Goal: Task Accomplishment & Management: Manage account settings

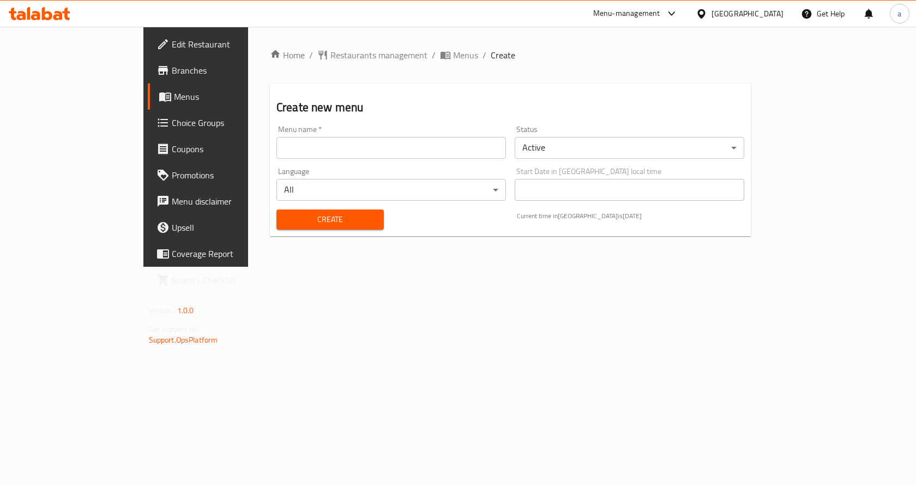
click at [453, 146] on input "text" at bounding box center [391, 148] width 230 height 22
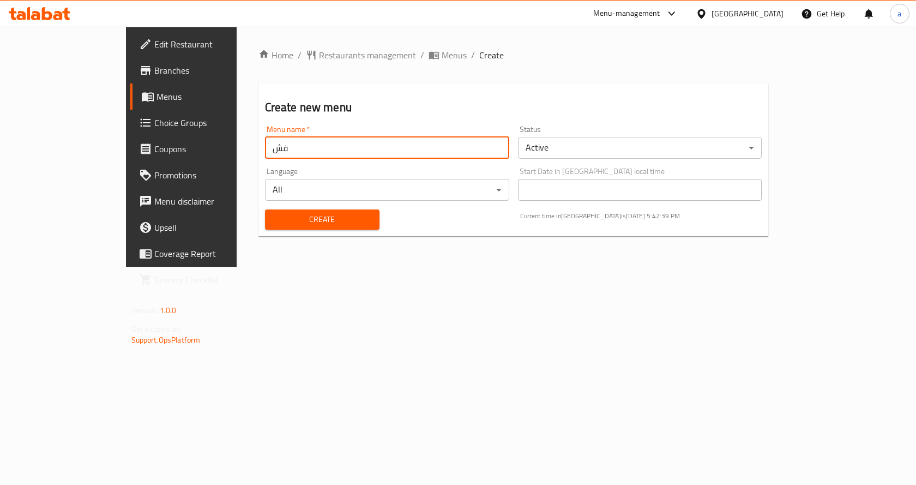
type input "ف"
type input "Taha"
click at [275, 216] on span "Create" at bounding box center [322, 220] width 97 height 14
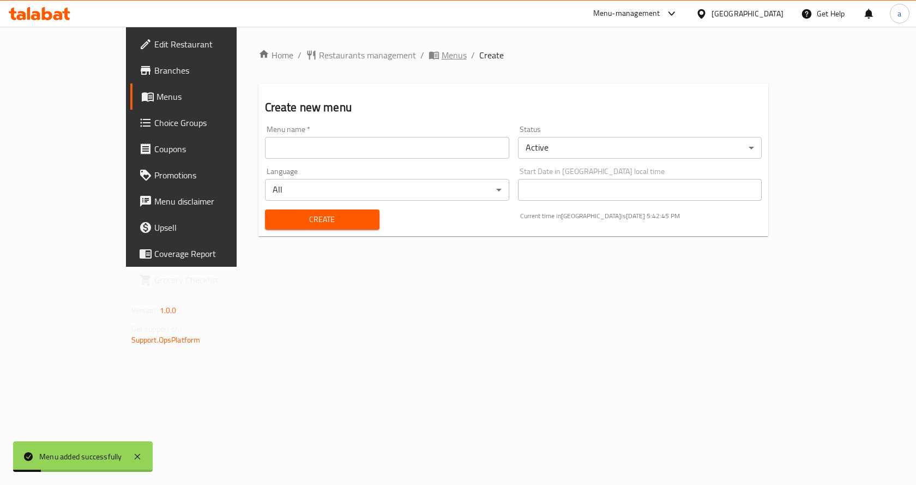
click at [442, 54] on span "Menus" at bounding box center [454, 55] width 25 height 13
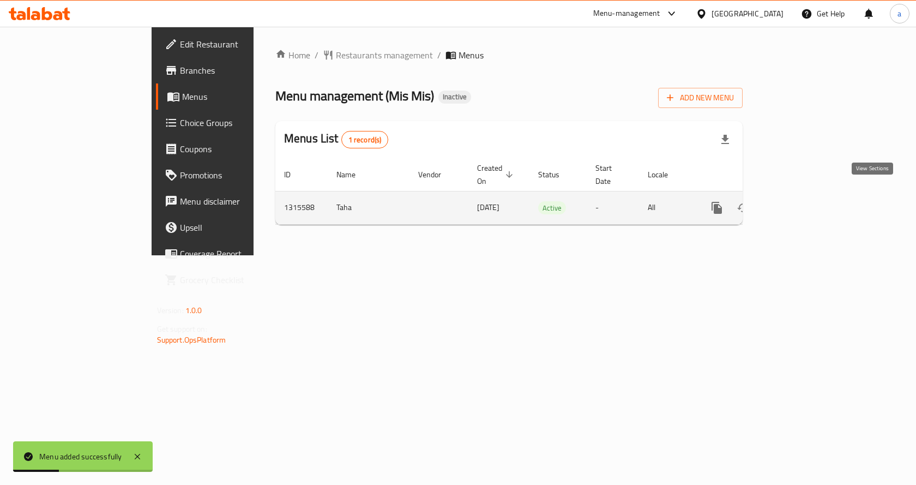
click at [809, 195] on link "enhanced table" at bounding box center [796, 208] width 26 height 26
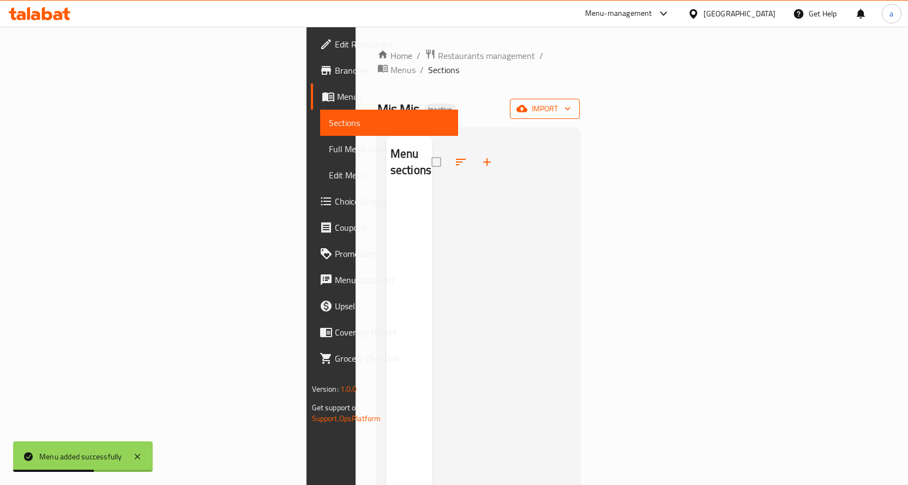
click at [571, 102] on span "import" at bounding box center [545, 109] width 52 height 14
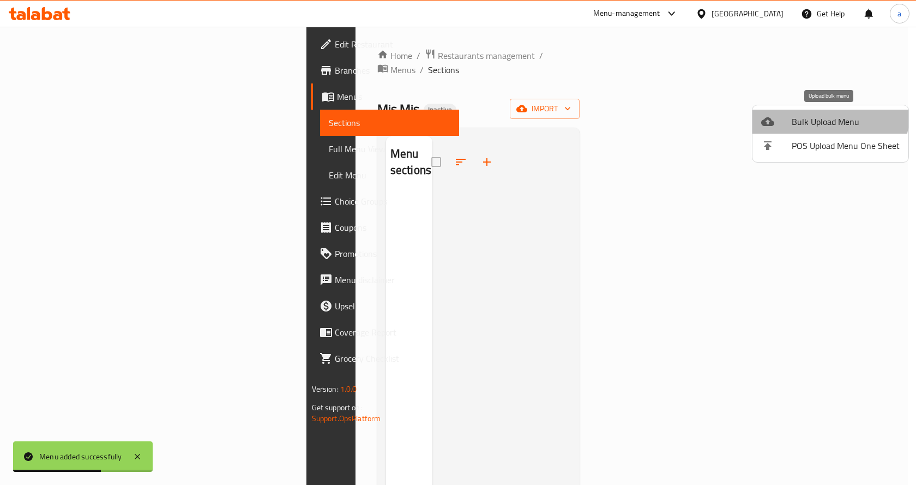
click at [801, 112] on li "Bulk Upload Menu" at bounding box center [831, 122] width 156 height 24
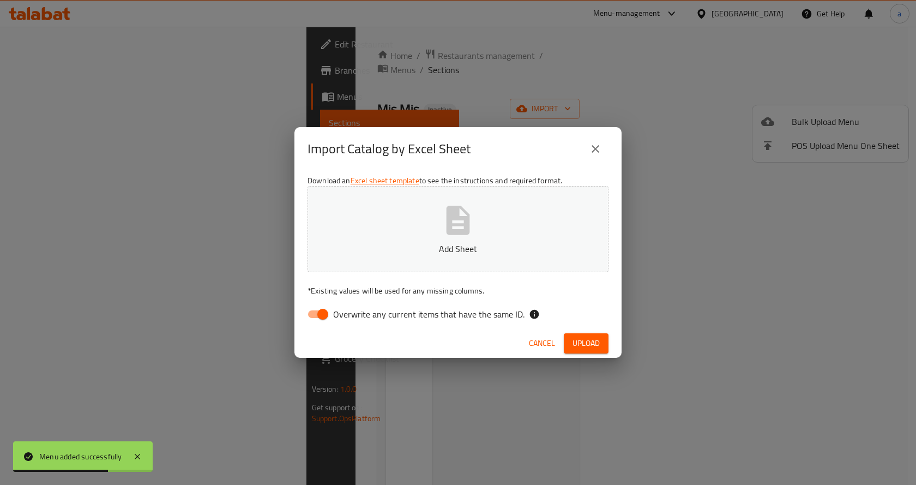
click at [473, 224] on icon "button" at bounding box center [458, 220] width 35 height 35
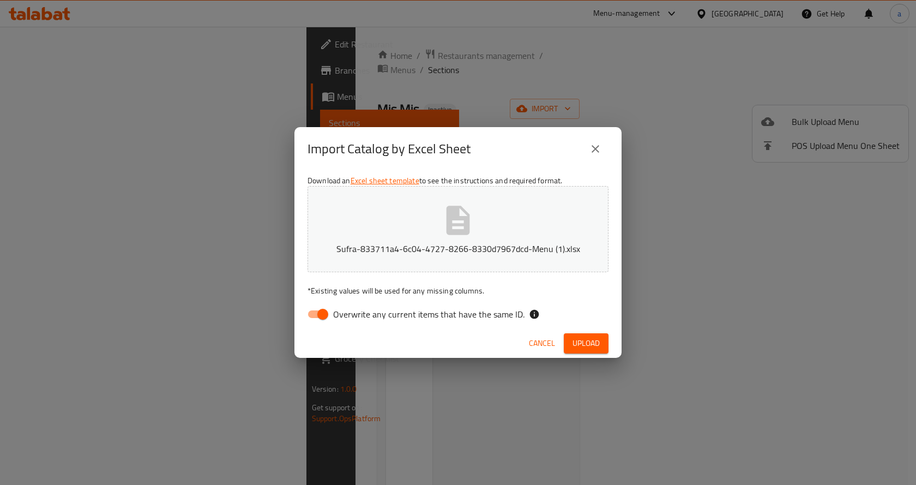
click at [311, 311] on input "Overwrite any current items that have the same ID." at bounding box center [323, 314] width 62 height 21
checkbox input "false"
click at [598, 336] on span "Upload" at bounding box center [586, 343] width 27 height 14
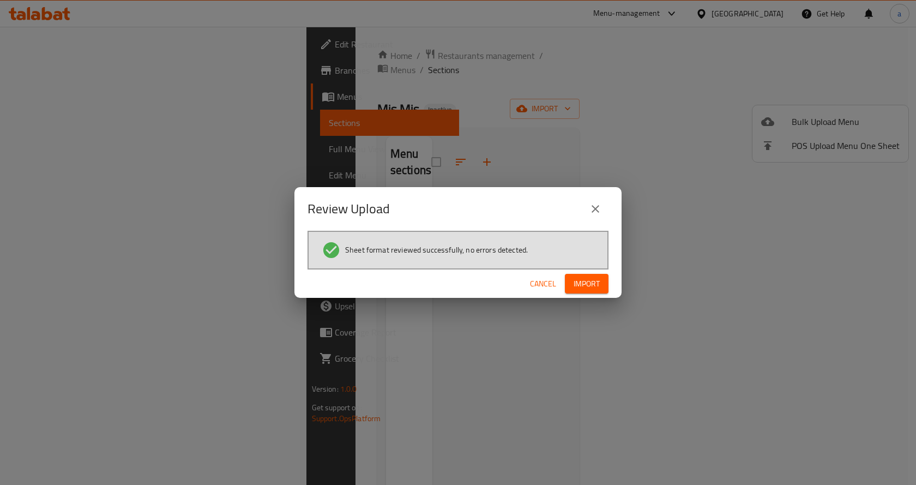
drag, startPoint x: 594, startPoint y: 287, endPoint x: 581, endPoint y: 285, distance: 13.3
click at [594, 287] on span "Import" at bounding box center [587, 284] width 26 height 14
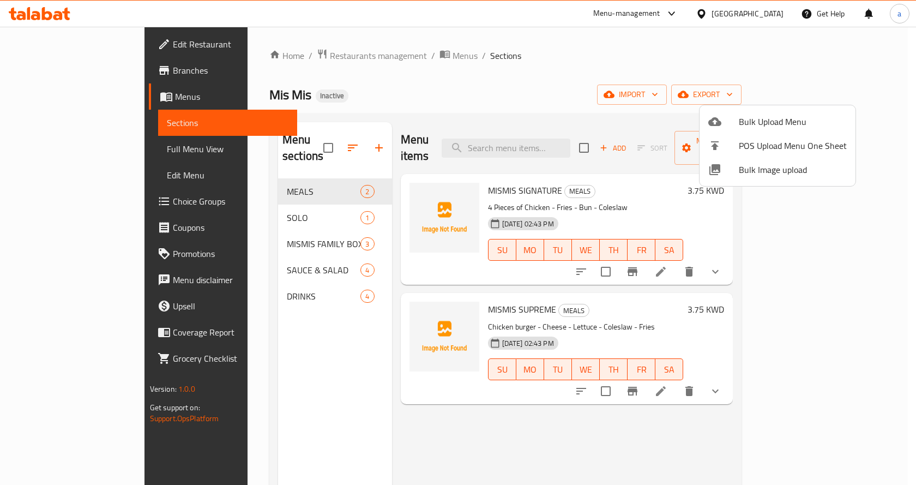
click at [75, 30] on div at bounding box center [458, 242] width 916 height 485
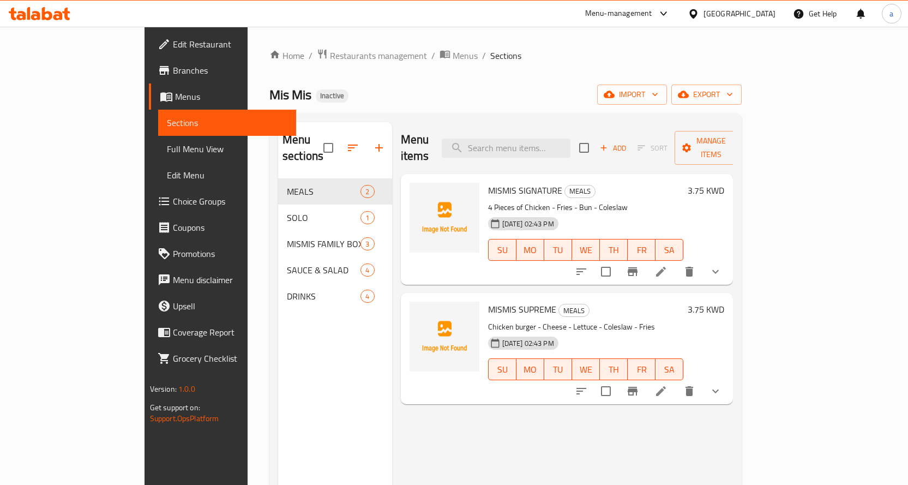
click at [173, 42] on span "Edit Restaurant" at bounding box center [230, 44] width 115 height 13
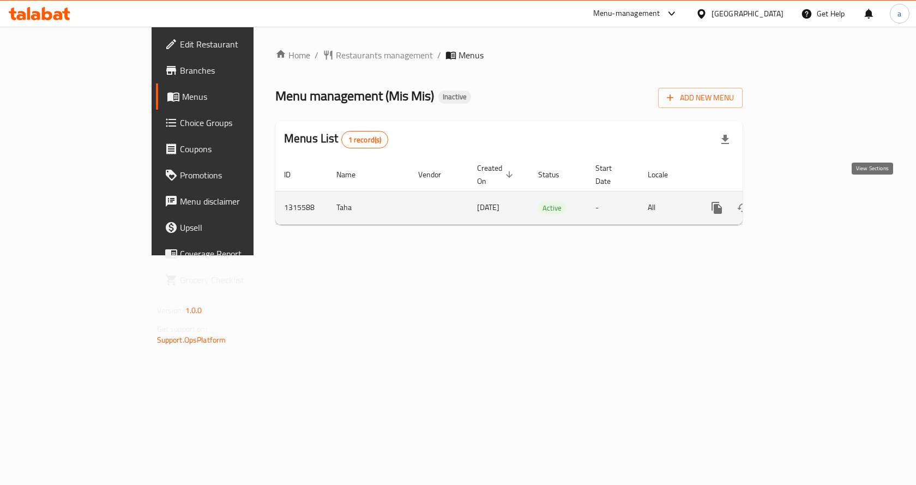
click at [809, 195] on link "enhanced table" at bounding box center [796, 208] width 26 height 26
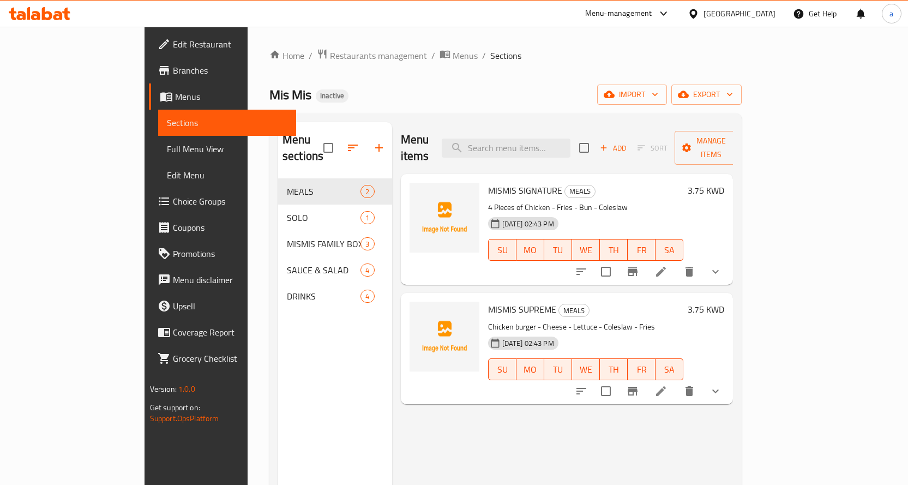
drag, startPoint x: 69, startPoint y: 144, endPoint x: 0, endPoint y: 148, distance: 68.8
click at [167, 144] on span "Full Menu View" at bounding box center [227, 148] width 121 height 13
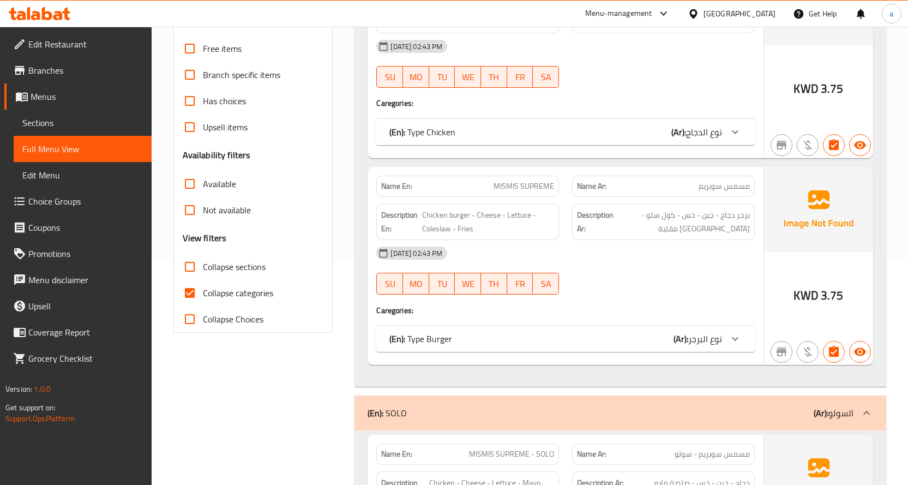
scroll to position [273, 0]
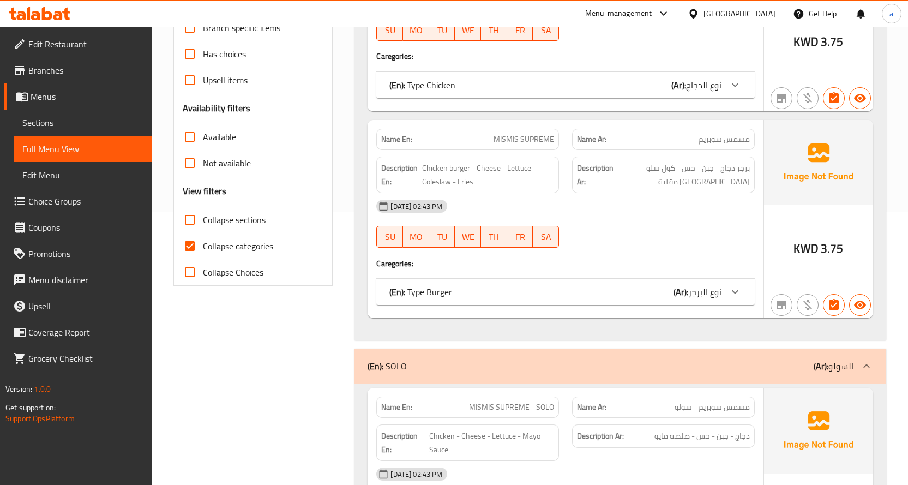
click at [242, 250] on span "Collapse categories" at bounding box center [238, 245] width 70 height 13
click at [203, 250] on input "Collapse categories" at bounding box center [190, 246] width 26 height 26
checkbox input "false"
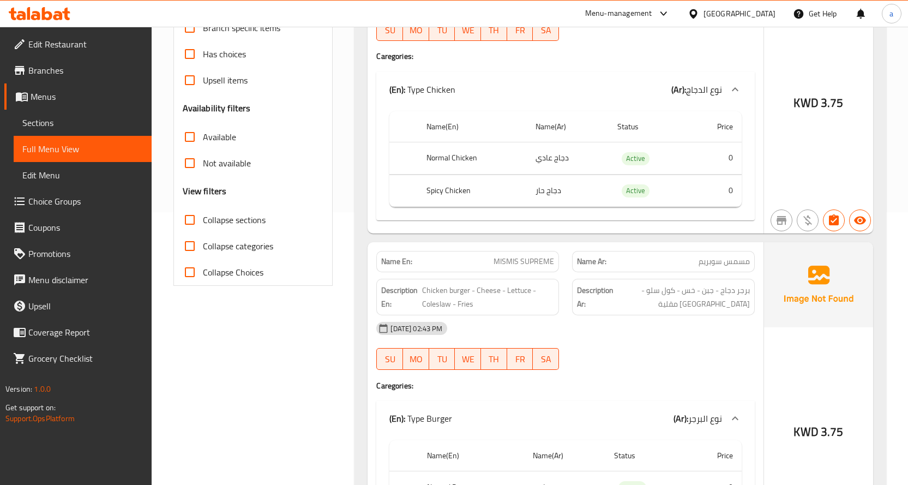
click at [251, 226] on span "Collapse sections" at bounding box center [234, 219] width 63 height 13
click at [203, 226] on input "Collapse sections" at bounding box center [190, 220] width 26 height 26
checkbox input "true"
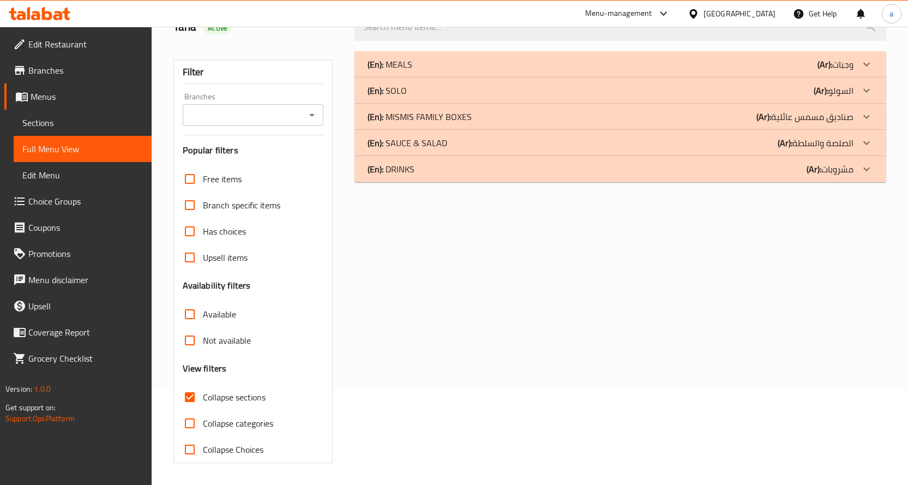
scroll to position [95, 0]
click at [562, 171] on div "(En): DRINKS (Ar): مشروبات" at bounding box center [611, 169] width 486 height 13
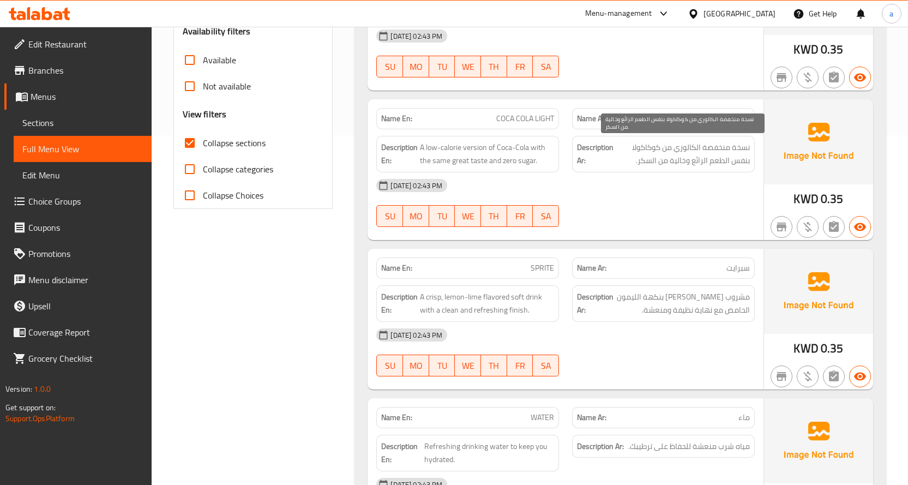
scroll to position [284, 0]
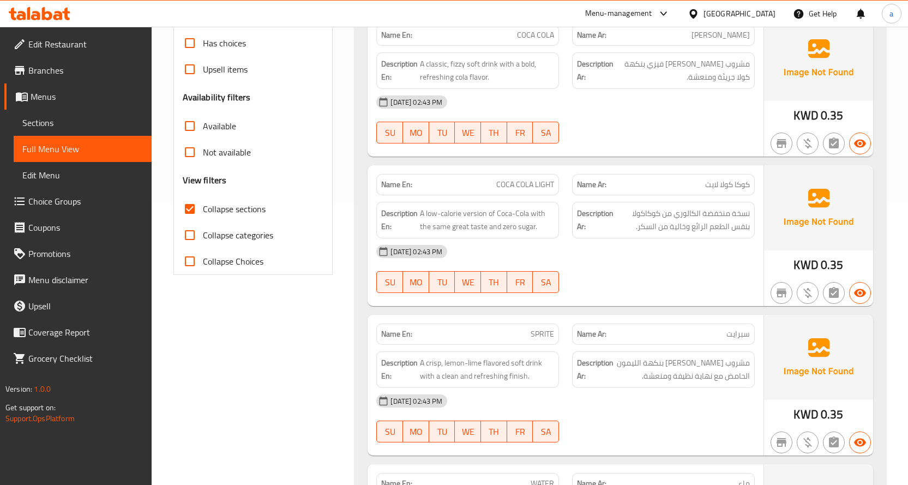
click at [701, 253] on div "[DATE] 02:43 PM" at bounding box center [566, 251] width 392 height 26
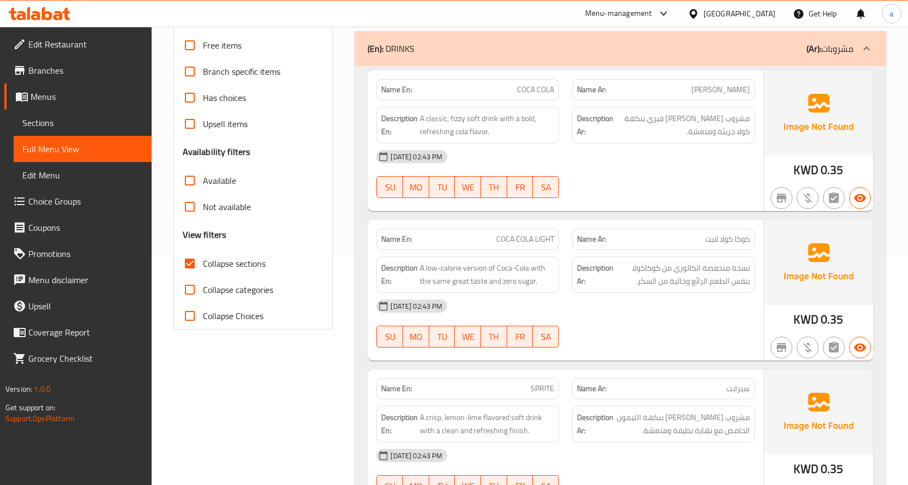
scroll to position [175, 0]
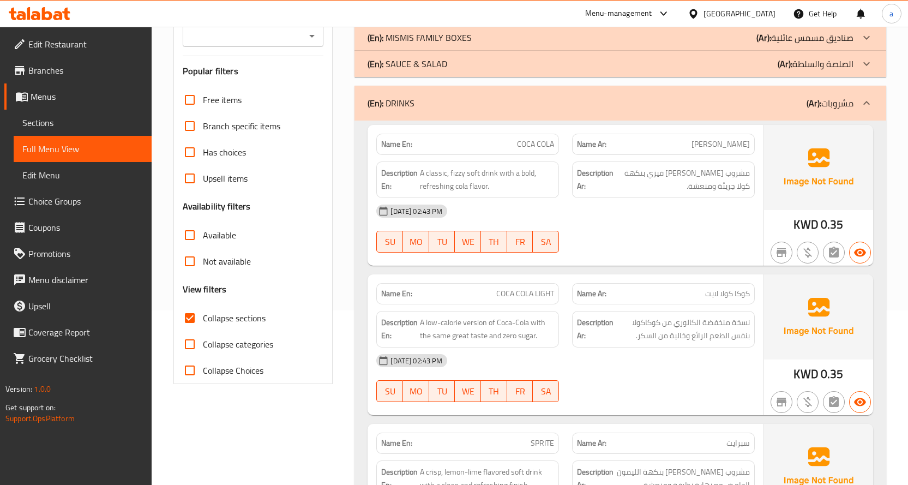
click at [725, 69] on div "(En): SAUCE & SALAD (Ar): الصلصة والسلطة" at bounding box center [611, 63] width 486 height 13
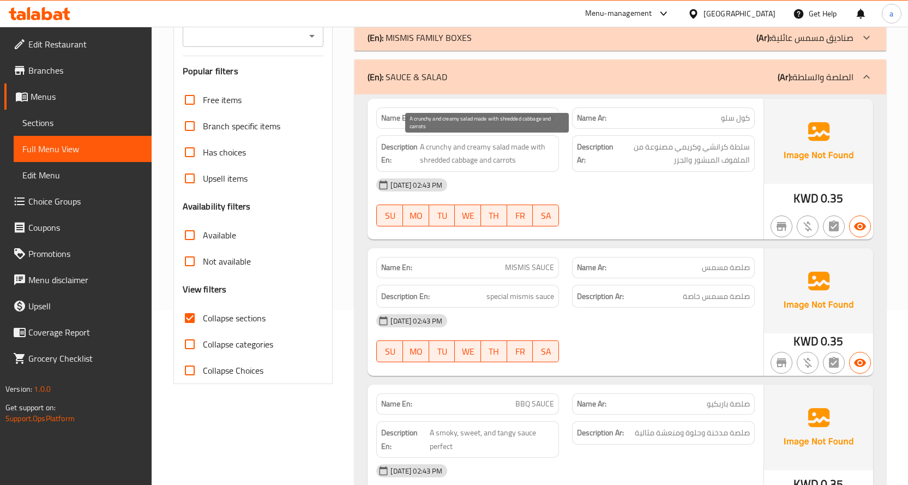
click at [532, 153] on span "A crunchy and creamy salad made with shredded cabbage and carrots" at bounding box center [487, 153] width 134 height 27
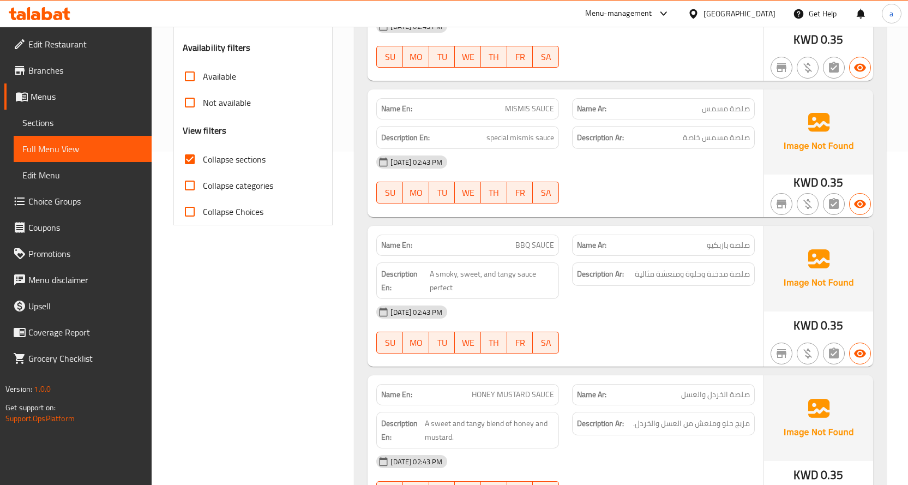
scroll to position [338, 0]
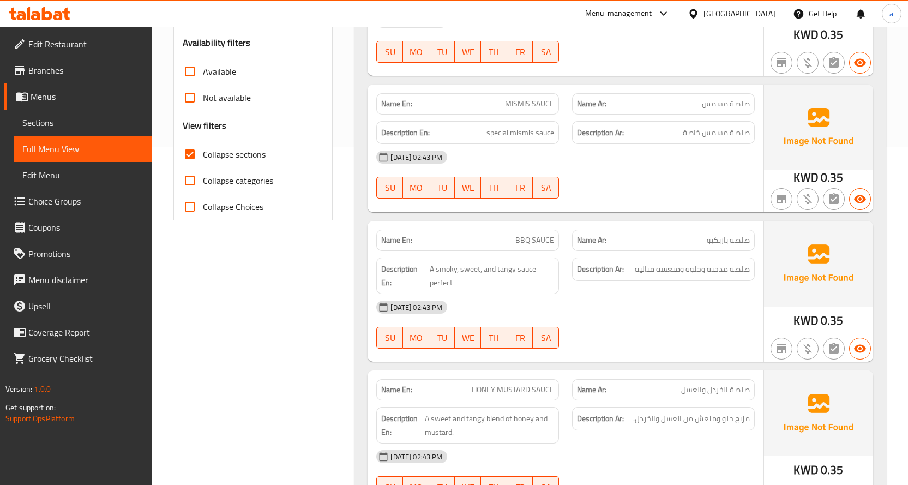
click at [502, 135] on span "special mismis sauce" at bounding box center [520, 133] width 68 height 14
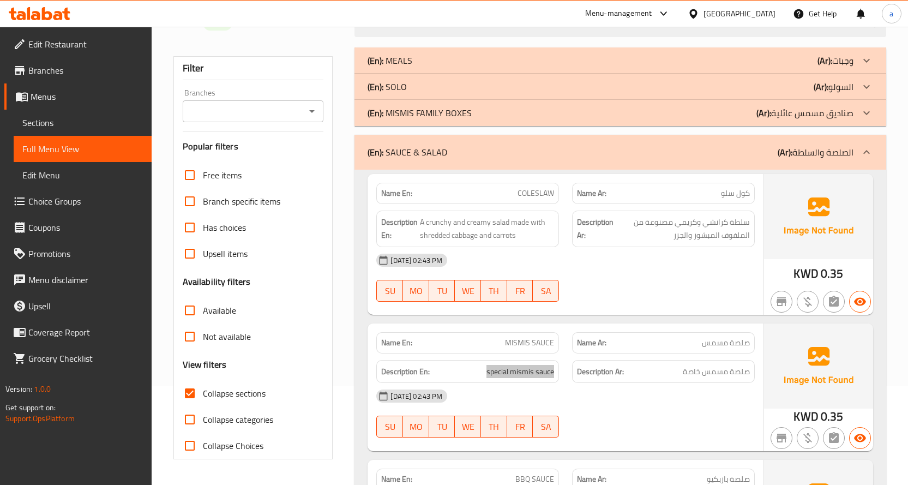
scroll to position [0, 0]
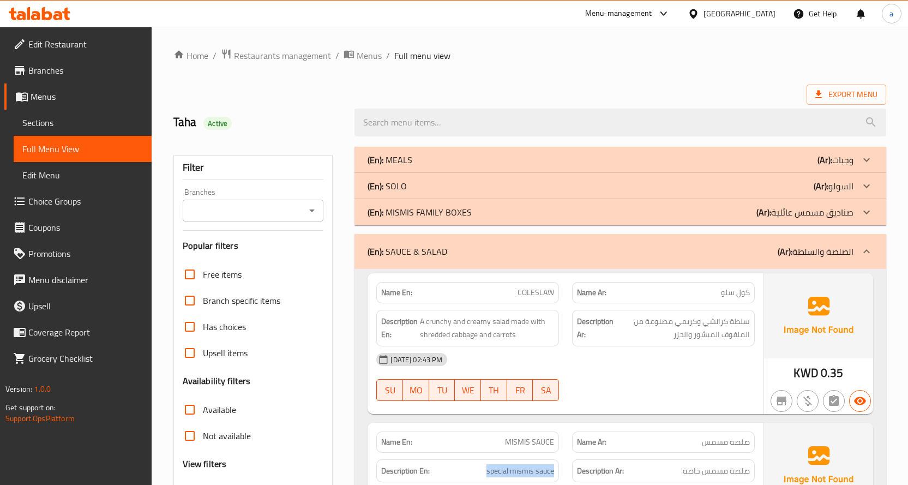
click at [807, 163] on div "(En): MEALS (Ar): وجبات" at bounding box center [611, 159] width 486 height 13
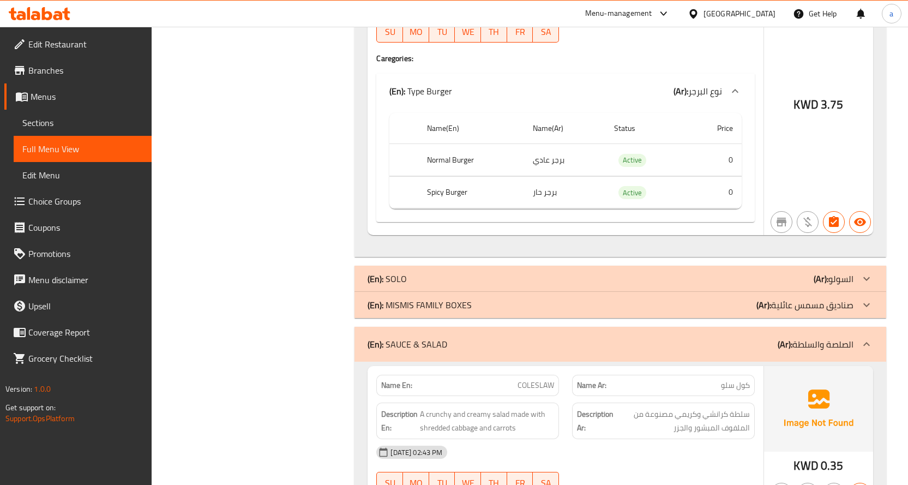
scroll to position [273, 0]
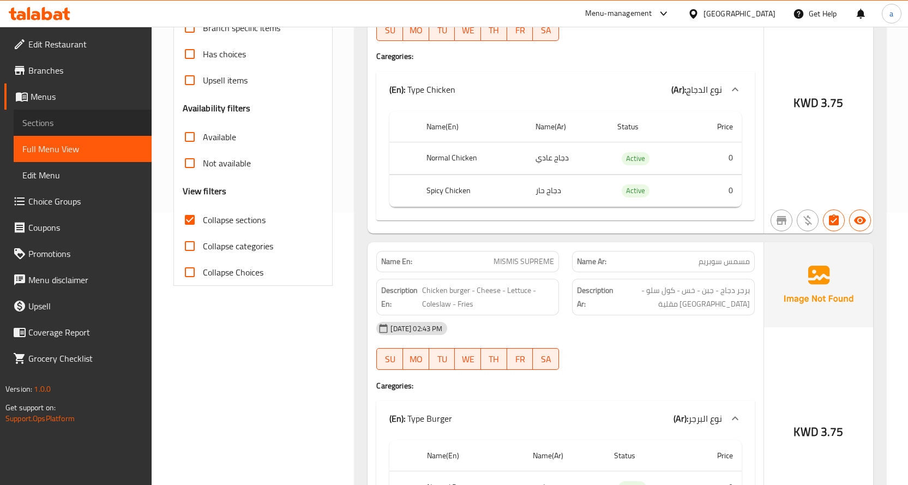
click at [71, 118] on span "Sections" at bounding box center [82, 122] width 121 height 13
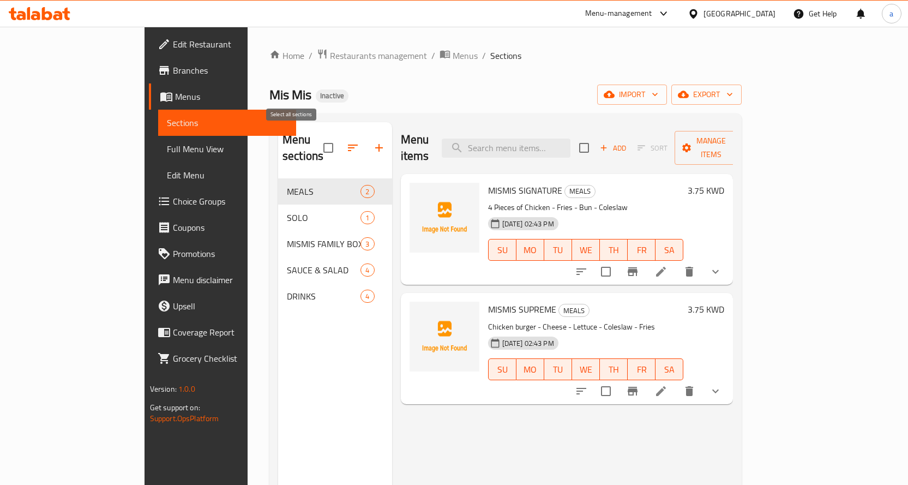
click at [317, 143] on input "checkbox" at bounding box center [328, 147] width 23 height 23
checkbox input "true"
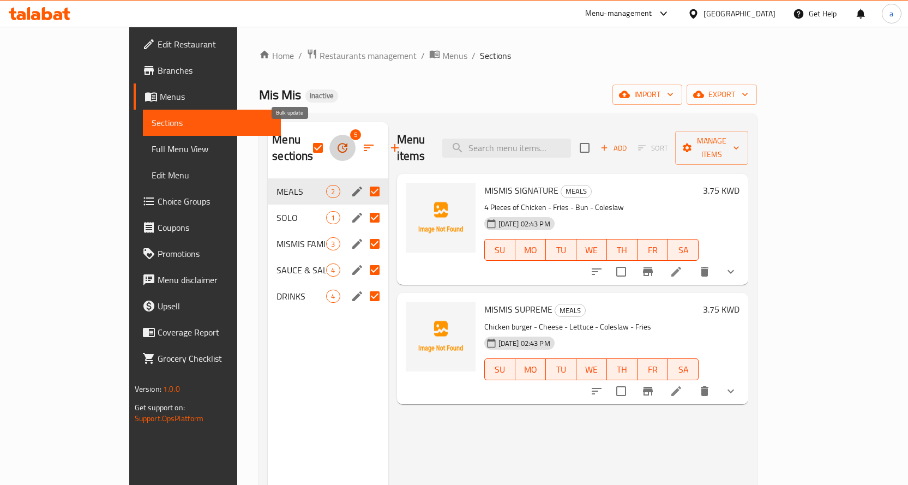
click at [329, 142] on button "button" at bounding box center [342, 148] width 26 height 26
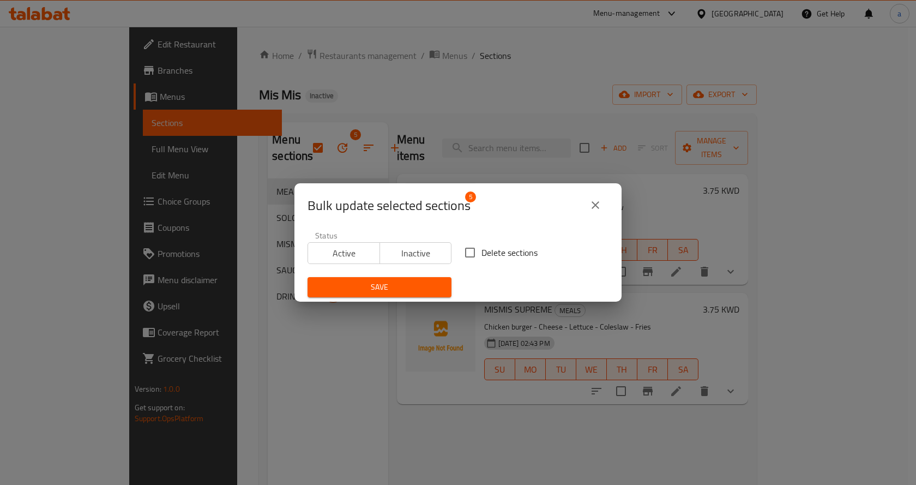
click at [471, 261] on input "Delete sections" at bounding box center [470, 252] width 23 height 23
checkbox input "true"
click at [440, 276] on div "Save" at bounding box center [379, 286] width 157 height 33
click at [430, 293] on span "Save" at bounding box center [379, 287] width 127 height 14
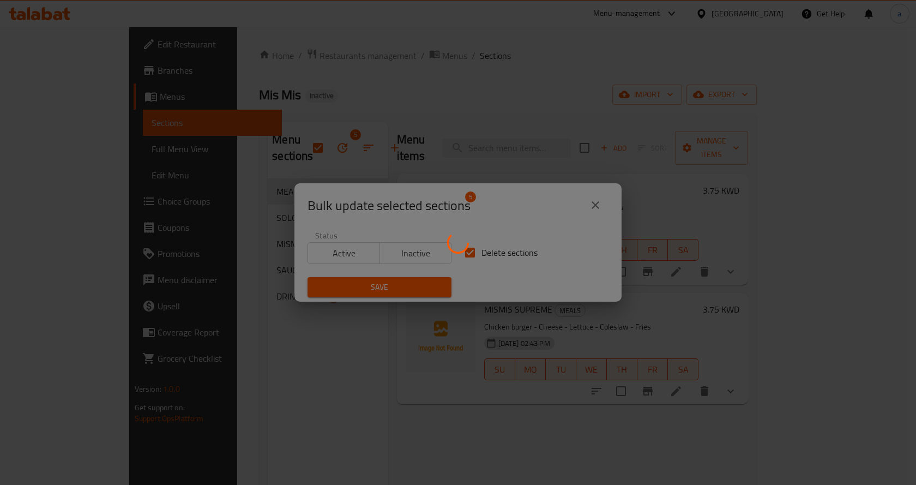
checkbox input "false"
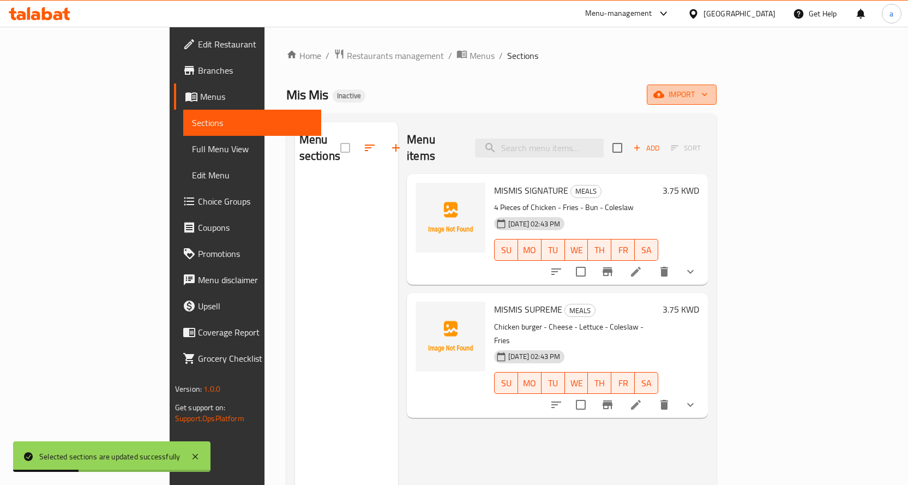
click at [708, 98] on span "import" at bounding box center [681, 95] width 52 height 14
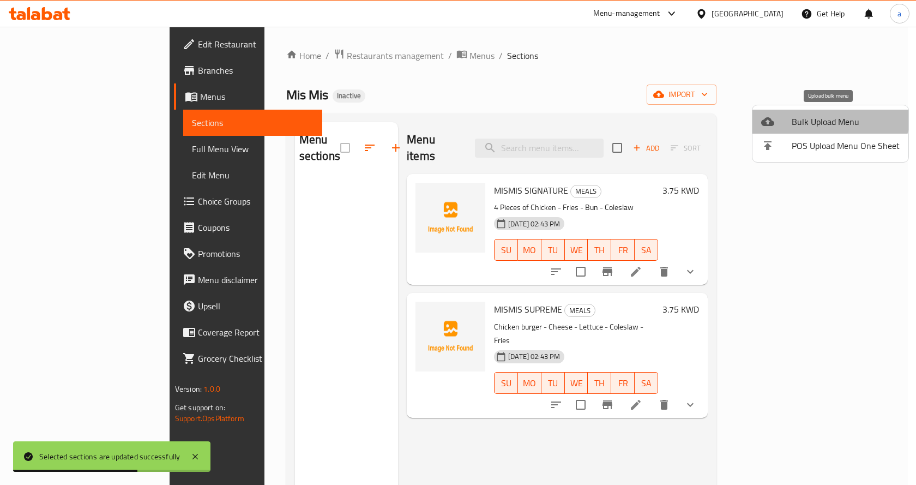
click at [817, 115] on span "Bulk Upload Menu" at bounding box center [846, 121] width 108 height 13
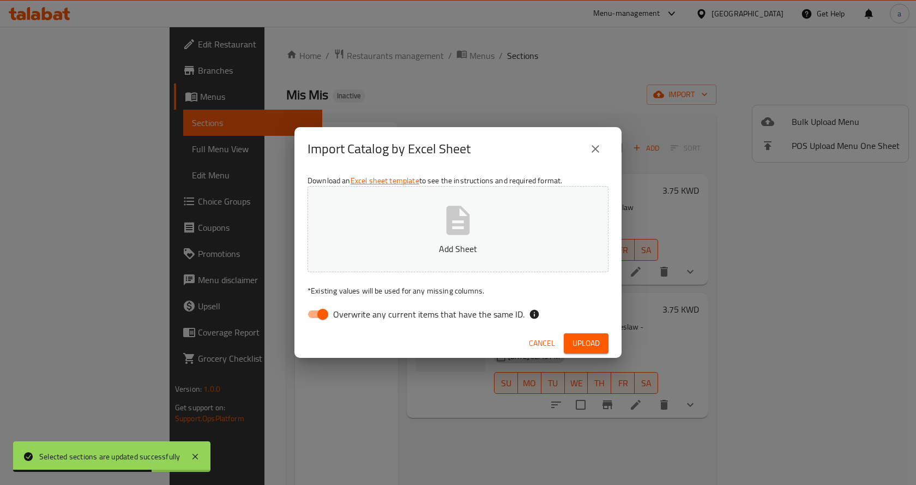
click at [498, 237] on button "Add Sheet" at bounding box center [458, 229] width 301 height 86
click at [328, 312] on input "Overwrite any current items that have the same ID." at bounding box center [323, 314] width 62 height 21
checkbox input "false"
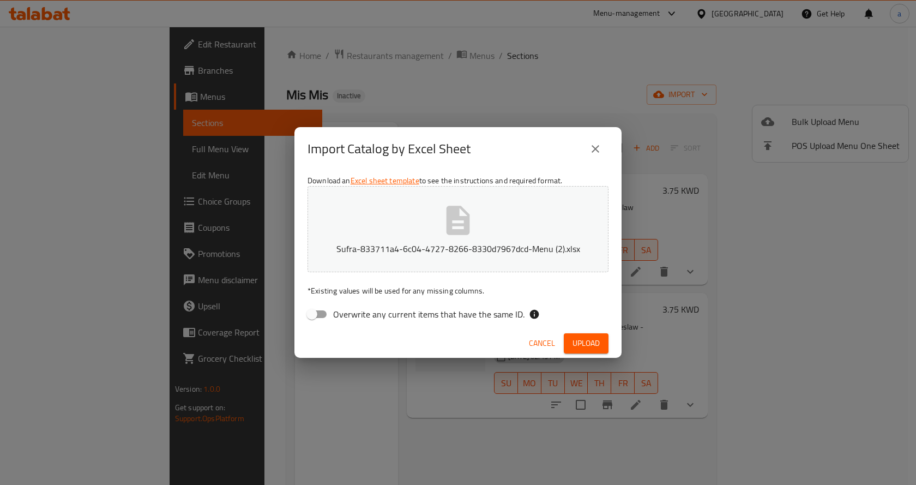
click at [604, 346] on button "Upload" at bounding box center [586, 343] width 45 height 20
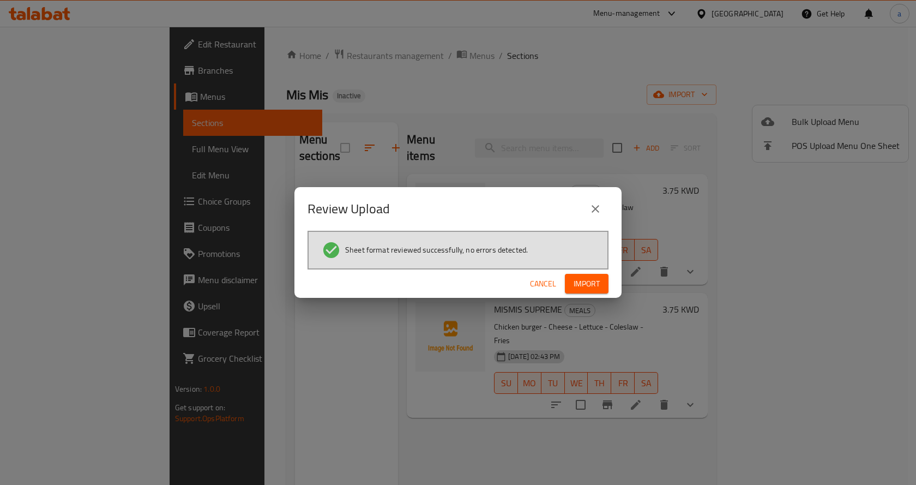
drag, startPoint x: 593, startPoint y: 281, endPoint x: 477, endPoint y: 299, distance: 118.1
click at [593, 281] on span "Import" at bounding box center [587, 284] width 26 height 14
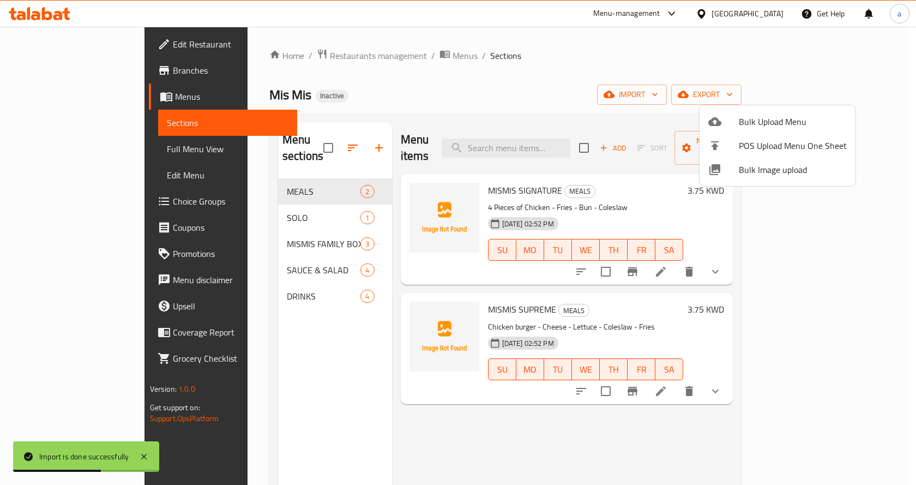
click at [55, 139] on div at bounding box center [458, 242] width 916 height 485
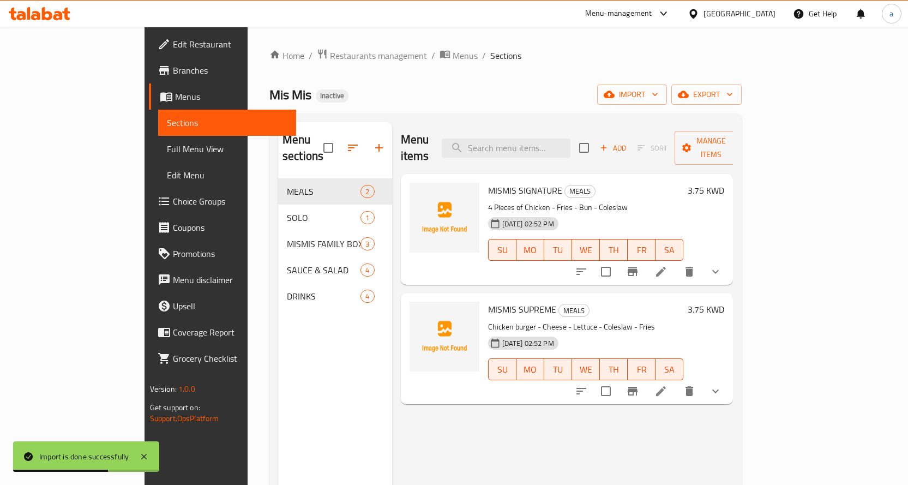
click at [167, 147] on span "Full Menu View" at bounding box center [227, 148] width 121 height 13
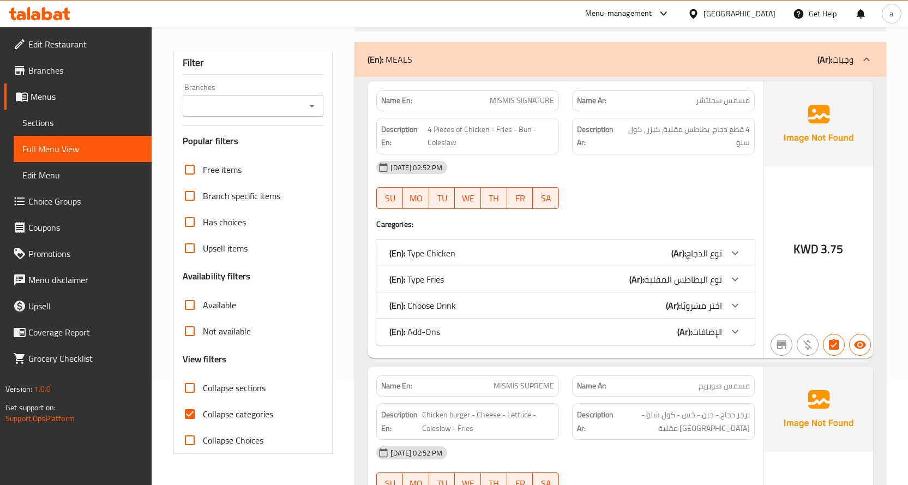
scroll to position [109, 0]
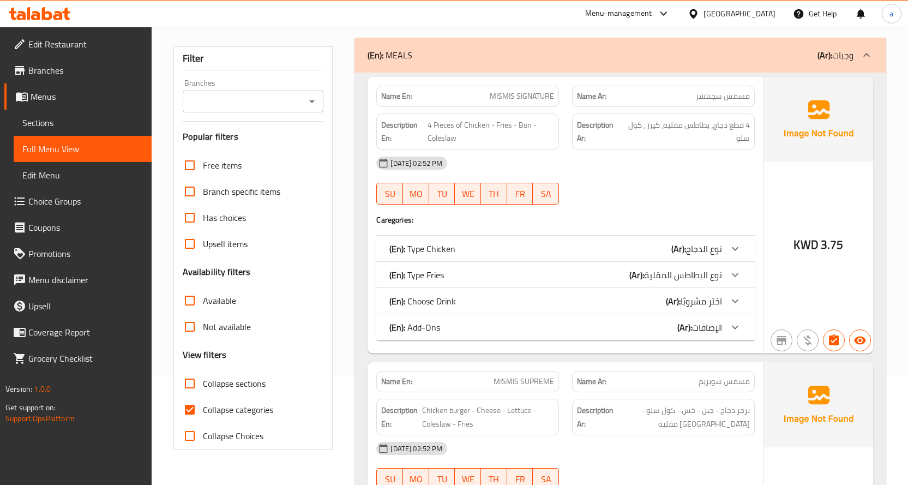
click at [249, 408] on span "Collapse categories" at bounding box center [238, 409] width 70 height 13
click at [203, 408] on input "Collapse categories" at bounding box center [190, 409] width 26 height 26
checkbox input "false"
click at [256, 383] on span "Collapse sections" at bounding box center [234, 383] width 63 height 13
click at [203, 383] on input "Collapse sections" at bounding box center [190, 383] width 26 height 26
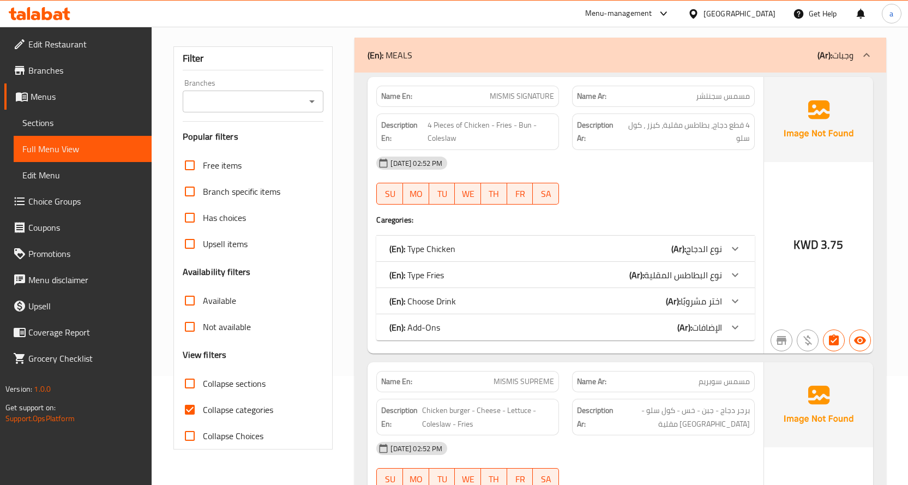
checkbox input "true"
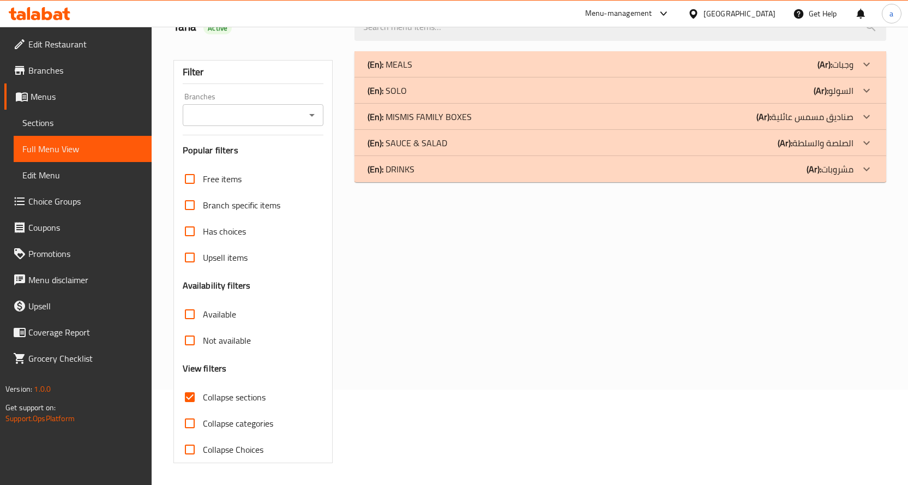
scroll to position [95, 0]
click at [761, 176] on div "(En): DRINKS (Ar): مشروبات" at bounding box center [620, 169] width 532 height 26
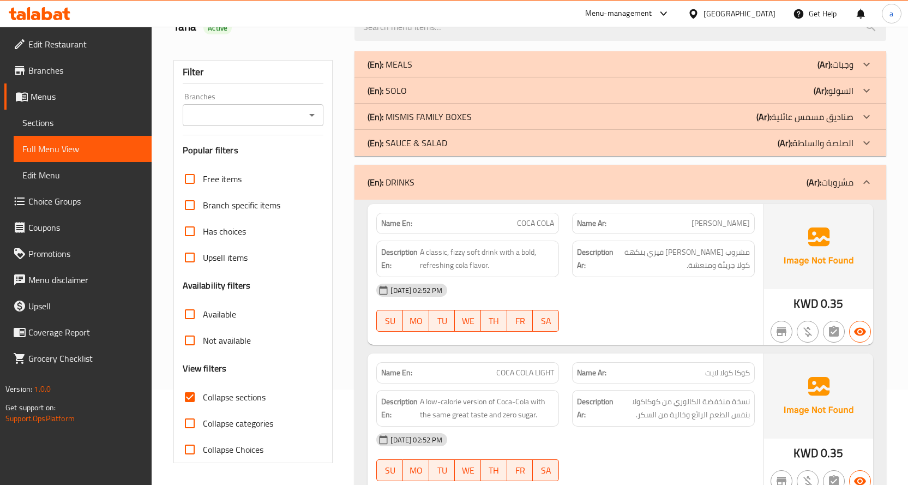
click at [763, 144] on div "(En): SAUCE & SALAD (Ar): الصلصة والسلطة" at bounding box center [611, 142] width 486 height 13
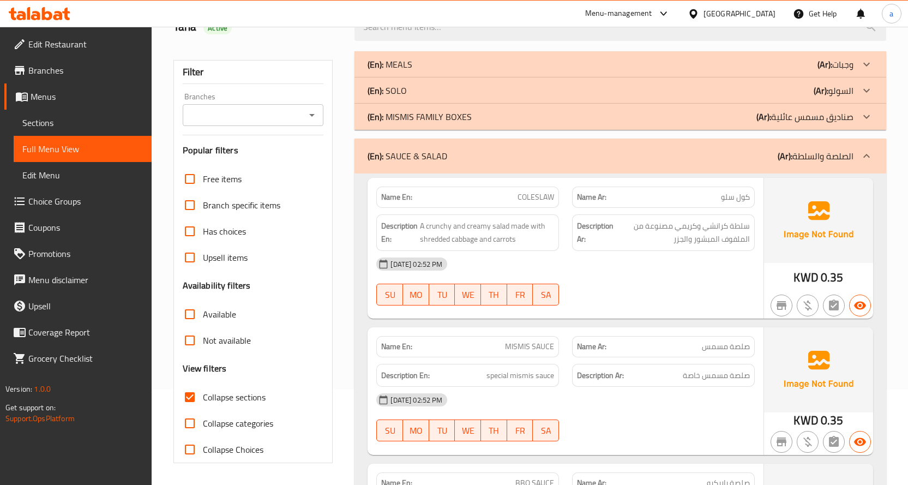
click at [828, 57] on b "(Ar):" at bounding box center [824, 64] width 15 height 16
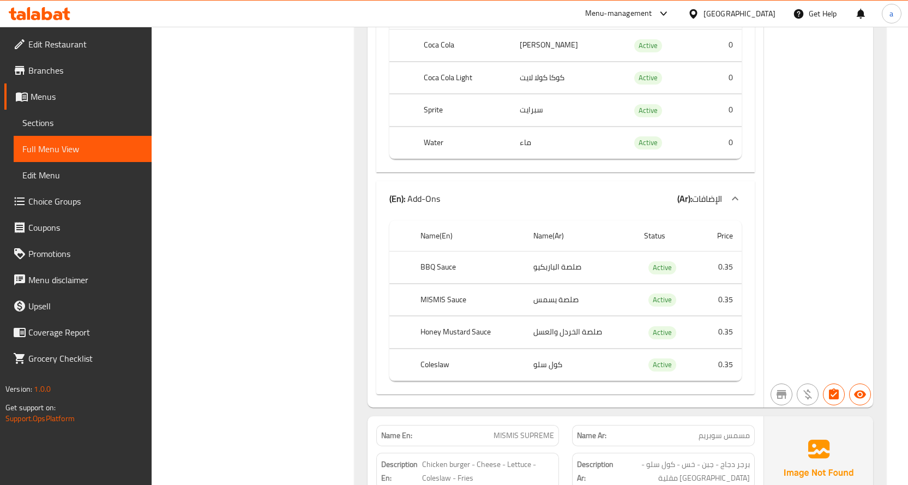
scroll to position [750, 0]
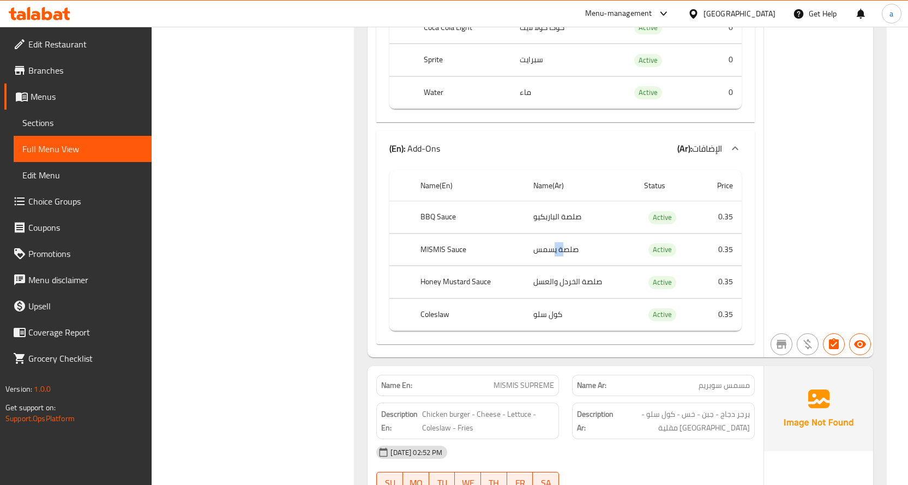
drag, startPoint x: 553, startPoint y: 252, endPoint x: 566, endPoint y: 254, distance: 13.2
click at [566, 254] on td "صلصة يسمس" at bounding box center [580, 249] width 111 height 32
click at [56, 117] on span "Sections" at bounding box center [82, 122] width 121 height 13
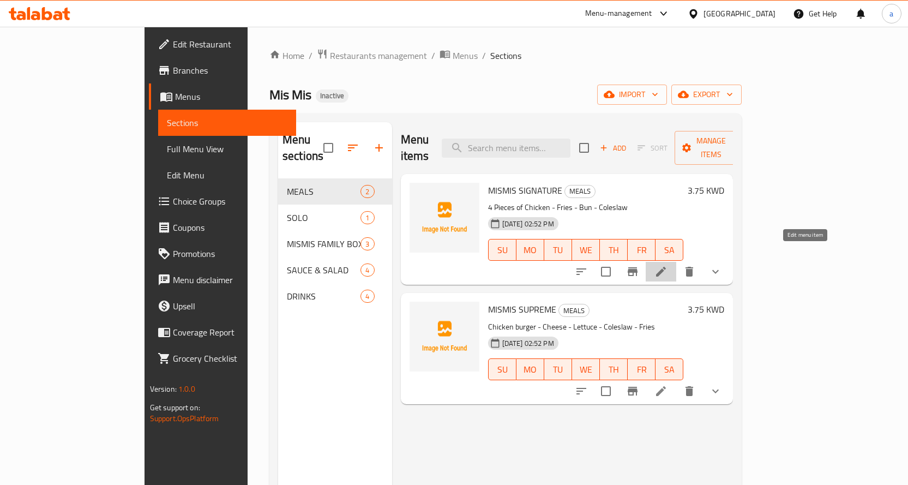
click at [667, 265] on icon at bounding box center [660, 271] width 13 height 13
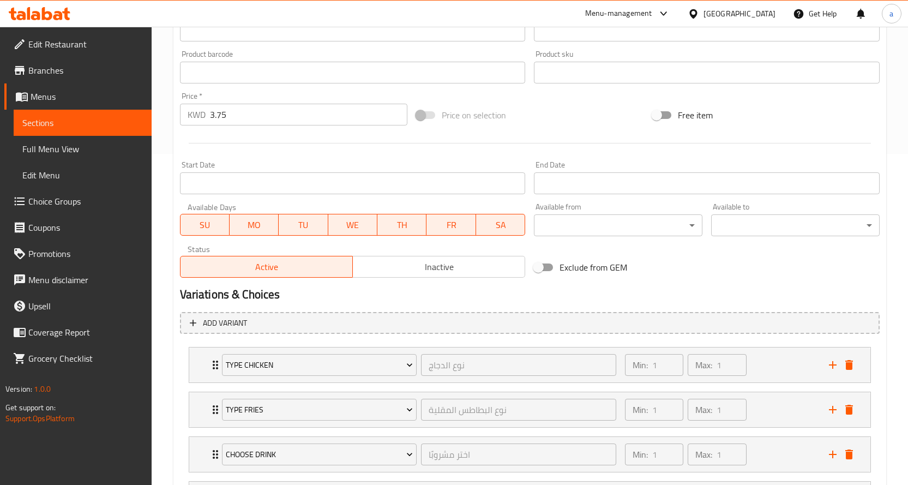
scroll to position [220, 0]
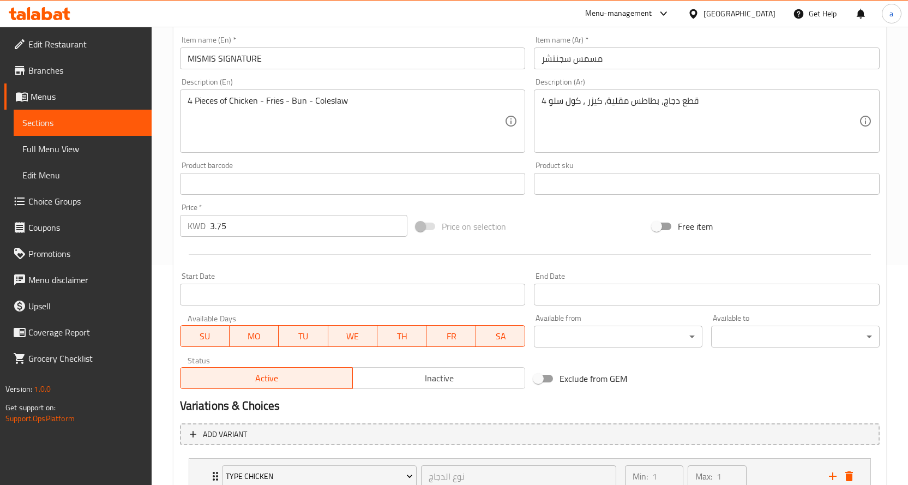
click at [86, 196] on span "Choice Groups" at bounding box center [85, 201] width 115 height 13
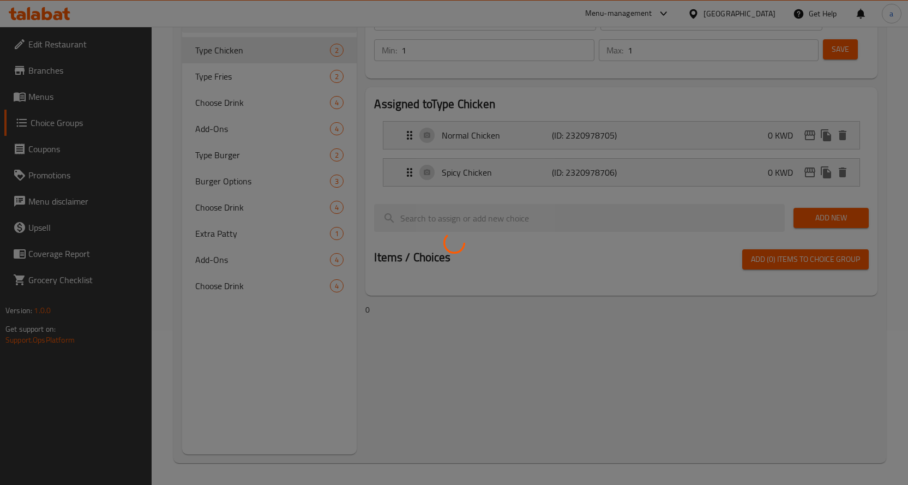
scroll to position [154, 0]
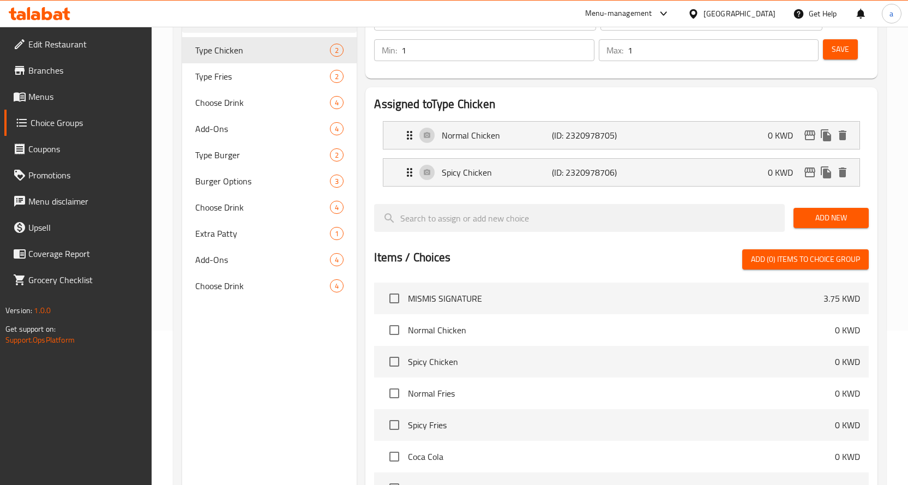
click at [251, 133] on span "Add-Ons" at bounding box center [262, 128] width 135 height 13
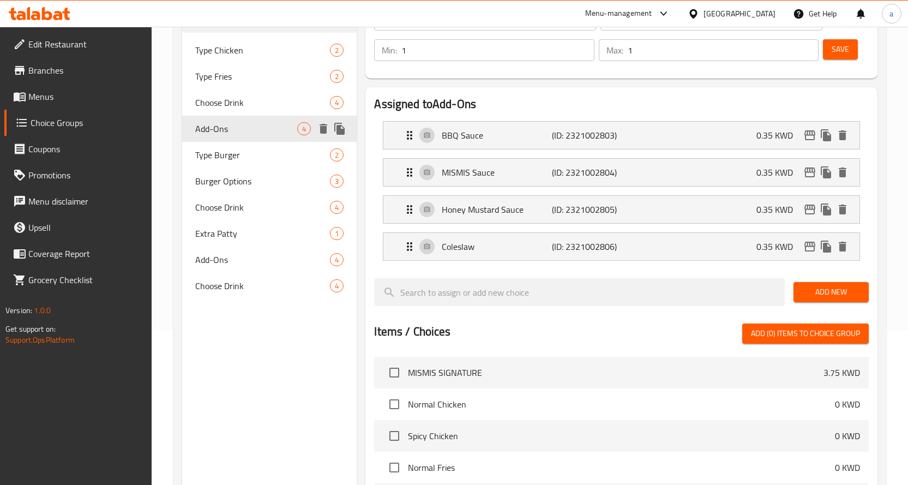
type input "Add-Ons"
type input "الإضافات"
type input "0"
type input "4"
click at [500, 167] on p "MISMIS Sauce" at bounding box center [497, 172] width 110 height 13
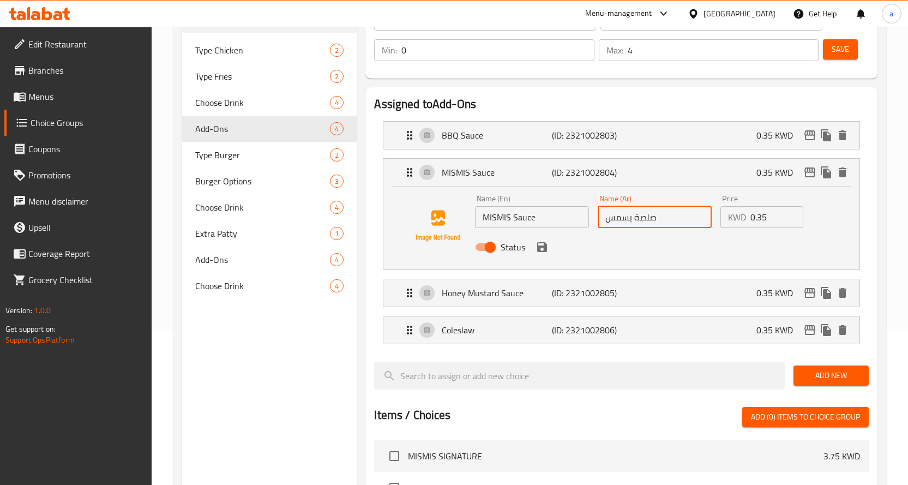
drag, startPoint x: 629, startPoint y: 215, endPoint x: 632, endPoint y: 220, distance: 5.9
click at [632, 220] on input "صلصة يسمس" at bounding box center [655, 217] width 114 height 22
click at [544, 251] on icon "save" at bounding box center [542, 247] width 10 height 10
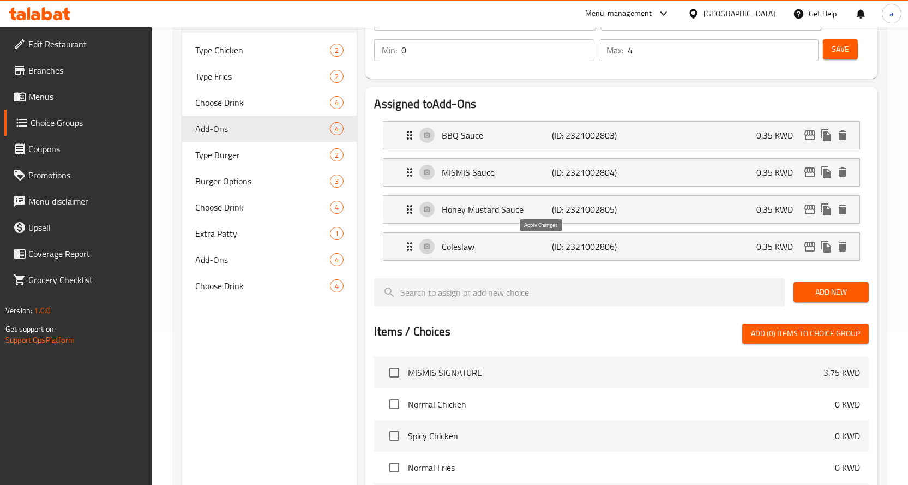
type input "صلصة مسمس"
click at [855, 51] on button "Save" at bounding box center [840, 49] width 35 height 20
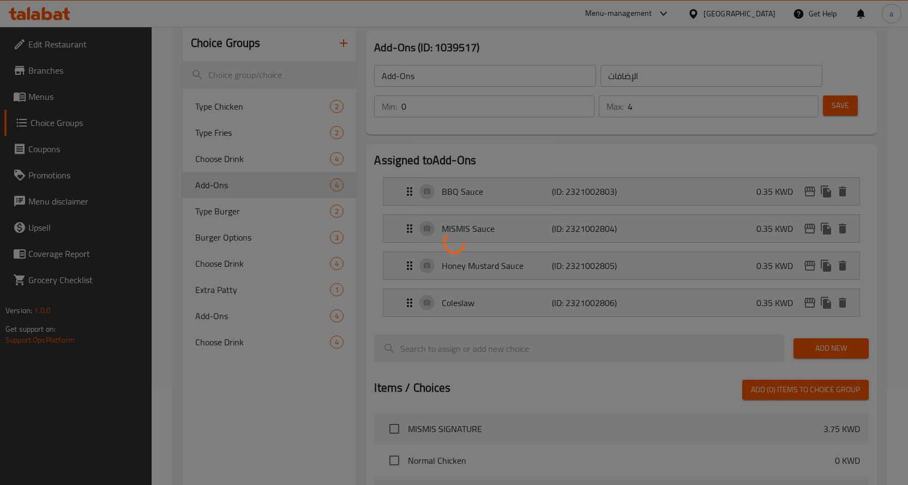
scroll to position [45, 0]
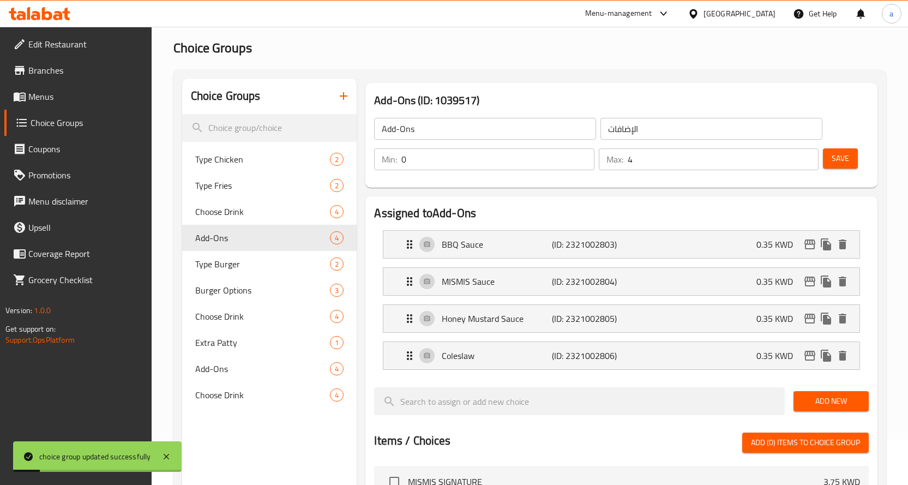
click at [90, 103] on link "Menus" at bounding box center [77, 96] width 147 height 26
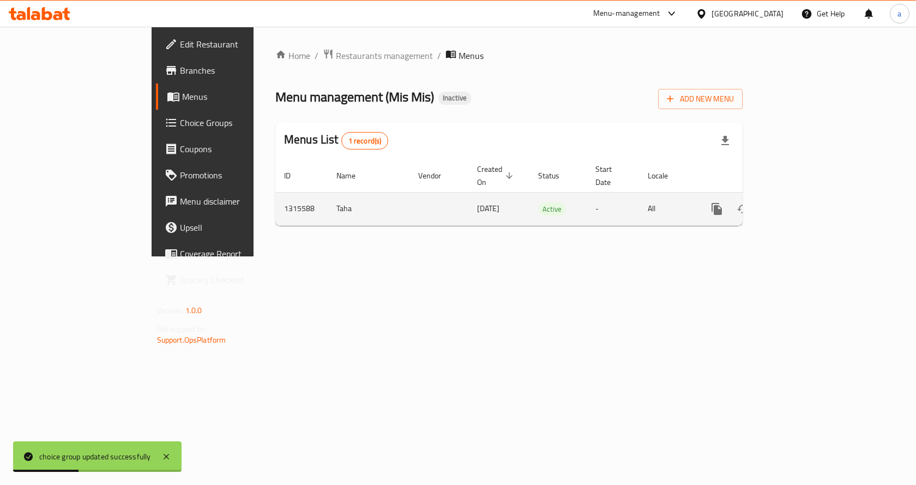
click at [802, 202] on icon "enhanced table" at bounding box center [795, 208] width 13 height 13
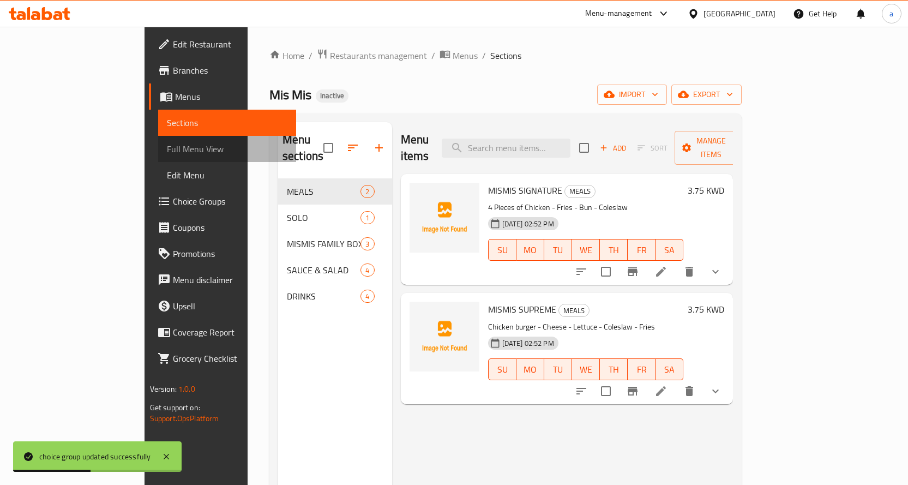
click at [158, 141] on link "Full Menu View" at bounding box center [227, 149] width 138 height 26
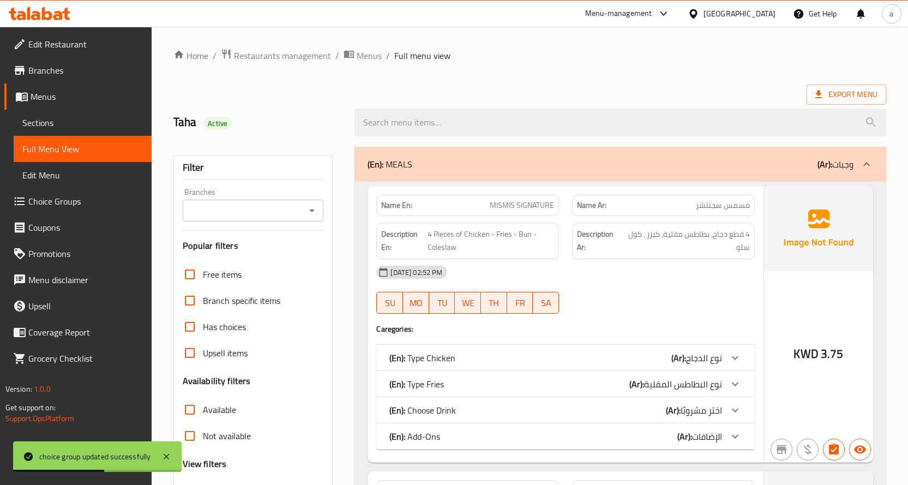
scroll to position [273, 0]
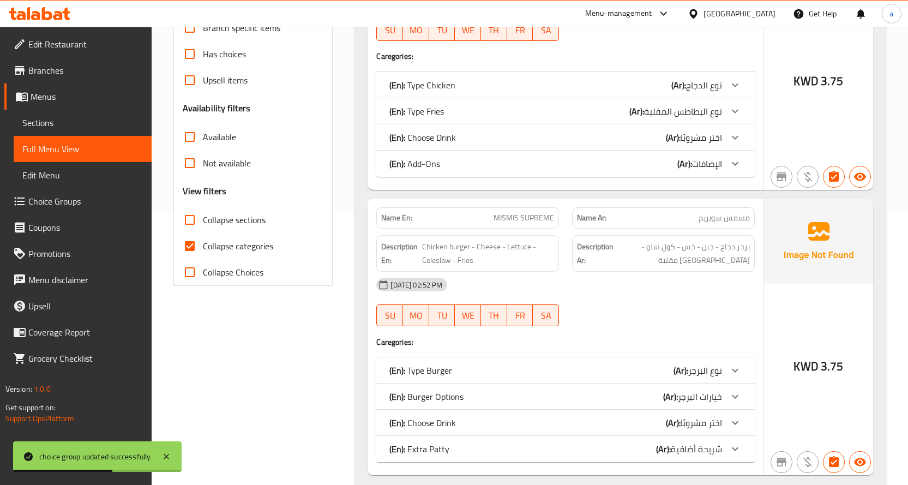
click at [248, 252] on span "Collapse categories" at bounding box center [238, 245] width 70 height 13
click at [203, 253] on input "Collapse categories" at bounding box center [190, 246] width 26 height 26
checkbox input "false"
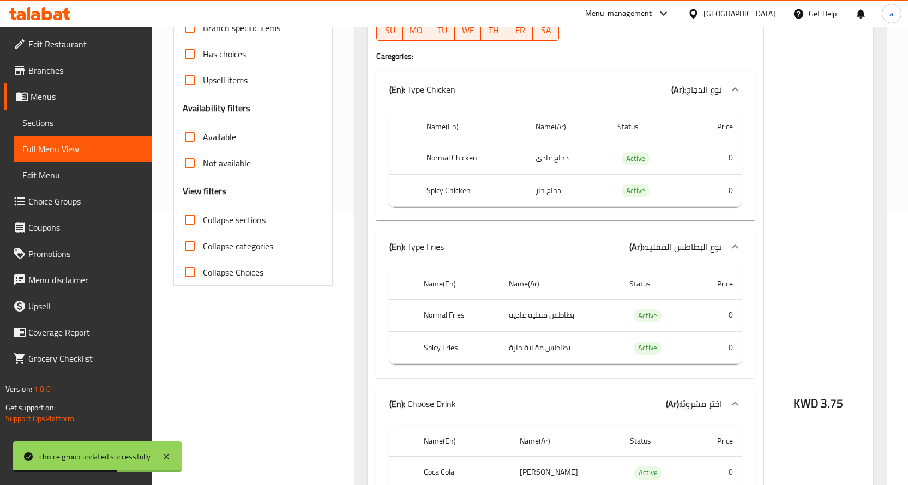
click at [257, 219] on span "Collapse sections" at bounding box center [234, 219] width 63 height 13
click at [203, 219] on input "Collapse sections" at bounding box center [190, 220] width 26 height 26
checkbox input "true"
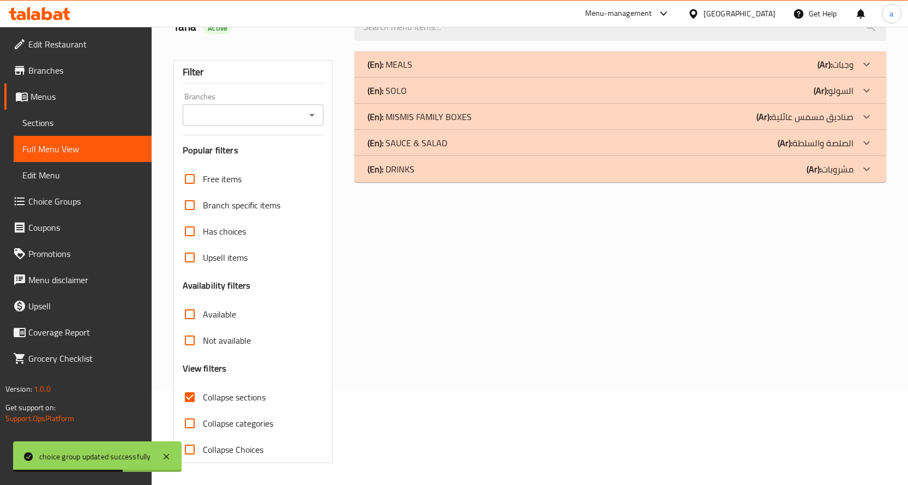
scroll to position [95, 0]
click at [804, 182] on div "(En): MEALS (Ar): وجبات Name En: MISMIS SIGNATURE Name Ar: مسمس سجنتشر Descript…" at bounding box center [620, 257] width 545 height 425
click at [802, 171] on div "(En): DRINKS (Ar): مشروبات" at bounding box center [611, 169] width 486 height 13
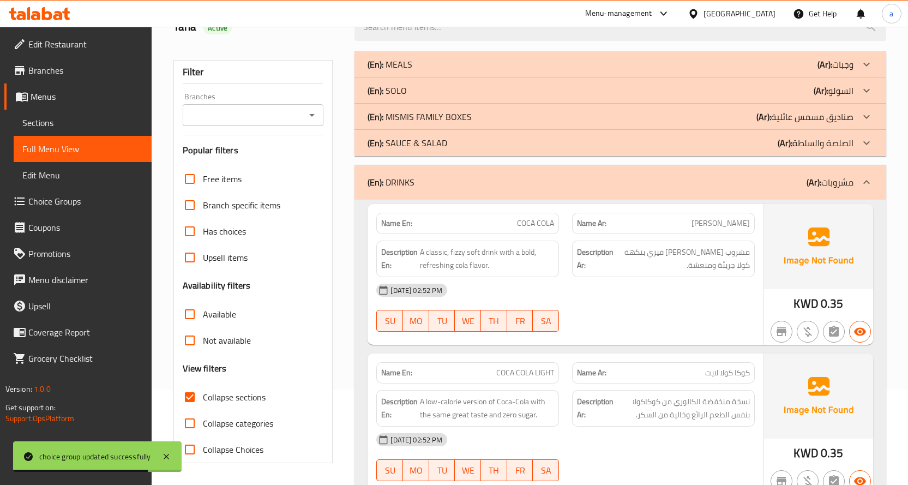
click at [834, 137] on p "(Ar): الصلصة والسلطة" at bounding box center [816, 142] width 76 height 13
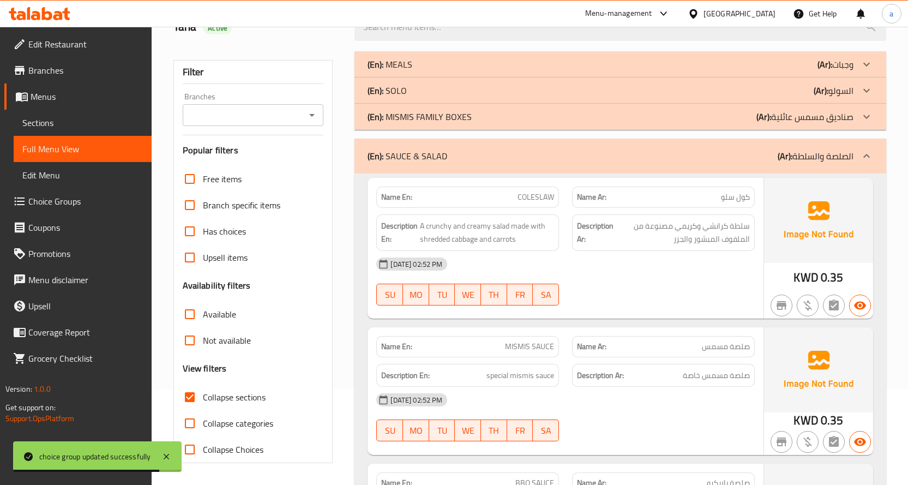
click at [825, 66] on b "(Ar):" at bounding box center [824, 64] width 15 height 16
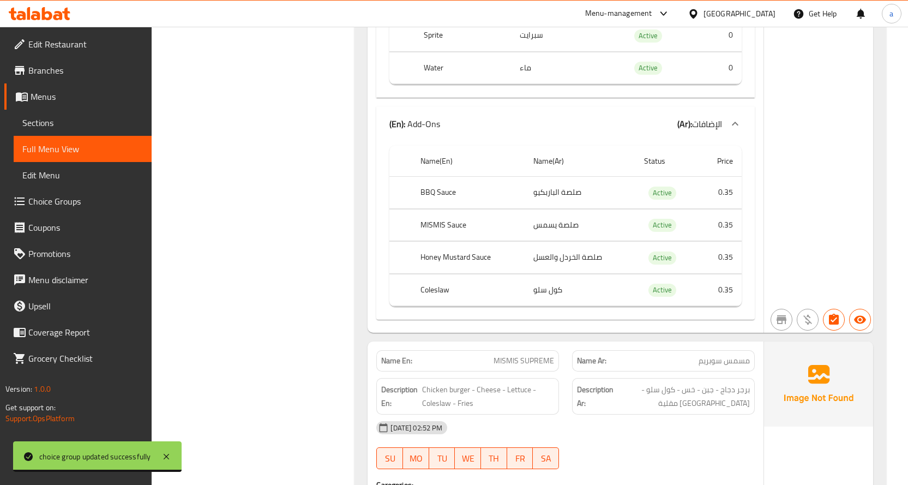
scroll to position [859, 0]
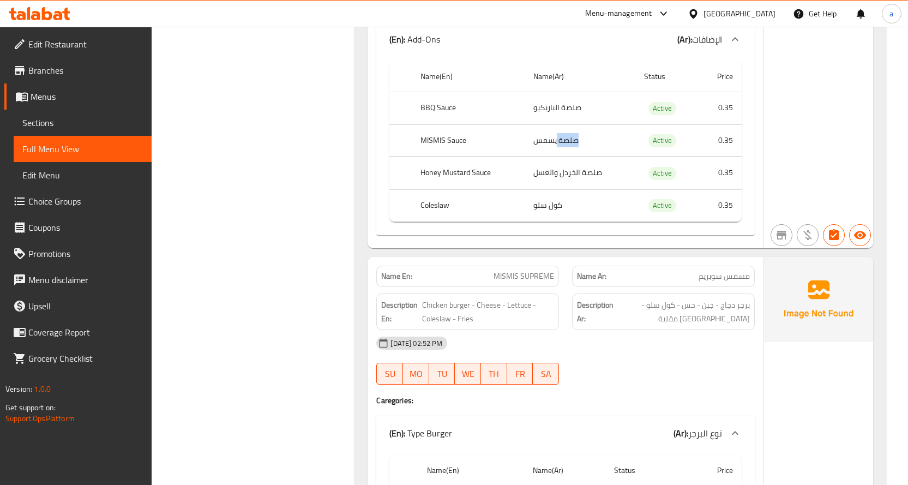
drag, startPoint x: 557, startPoint y: 145, endPoint x: 581, endPoint y: 145, distance: 24.0
click at [581, 145] on td "صلصة يسمس" at bounding box center [580, 140] width 111 height 32
click at [607, 186] on td "صلصة الخردل والعسل" at bounding box center [580, 173] width 111 height 32
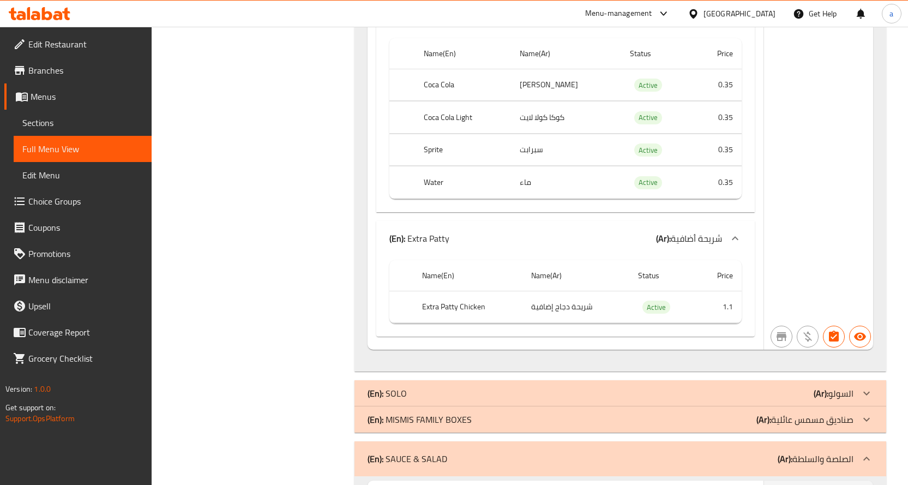
scroll to position [1677, 0]
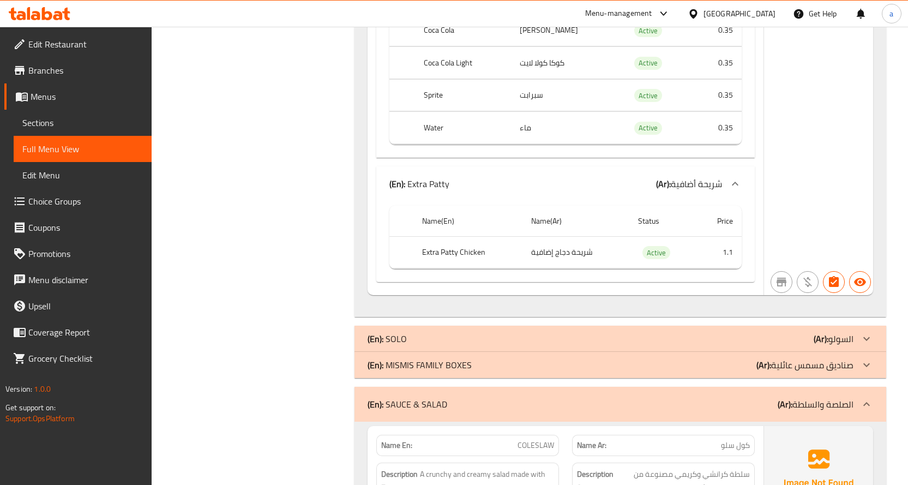
click at [731, 340] on div "(En): SOLO (Ar): السولو" at bounding box center [611, 338] width 486 height 13
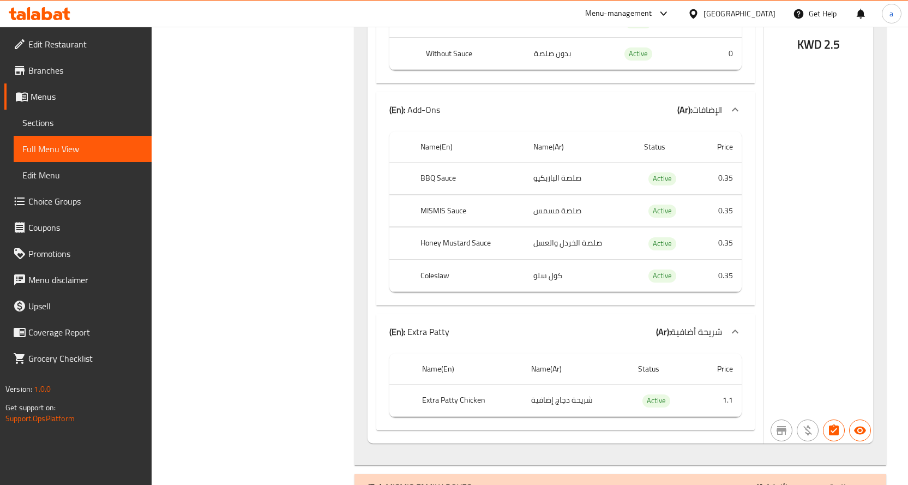
scroll to position [2549, 0]
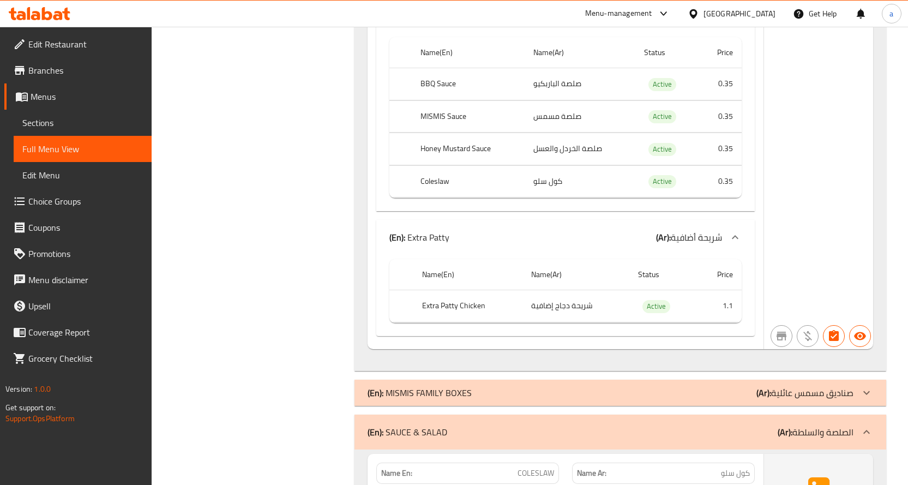
click at [703, 394] on div "(En): MISMIS FAMILY BOXES (Ar): صناديق مسمس عائلية" at bounding box center [611, 392] width 486 height 13
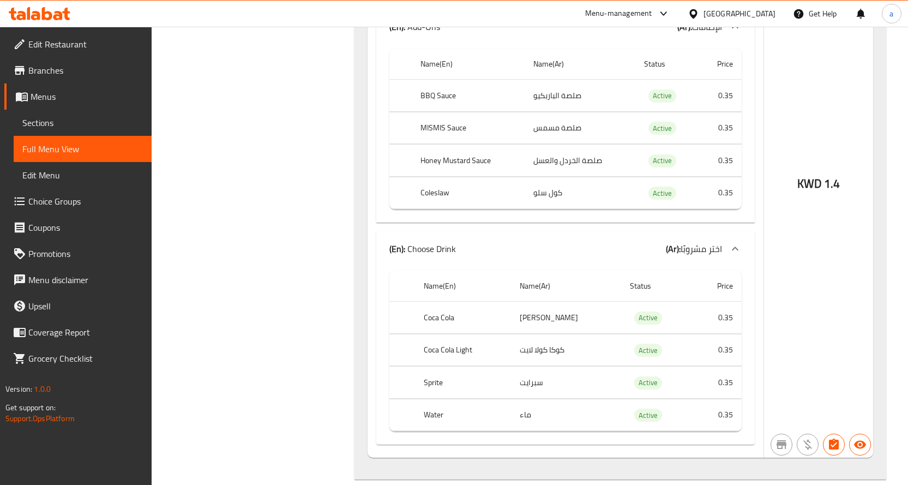
scroll to position [4567, 0]
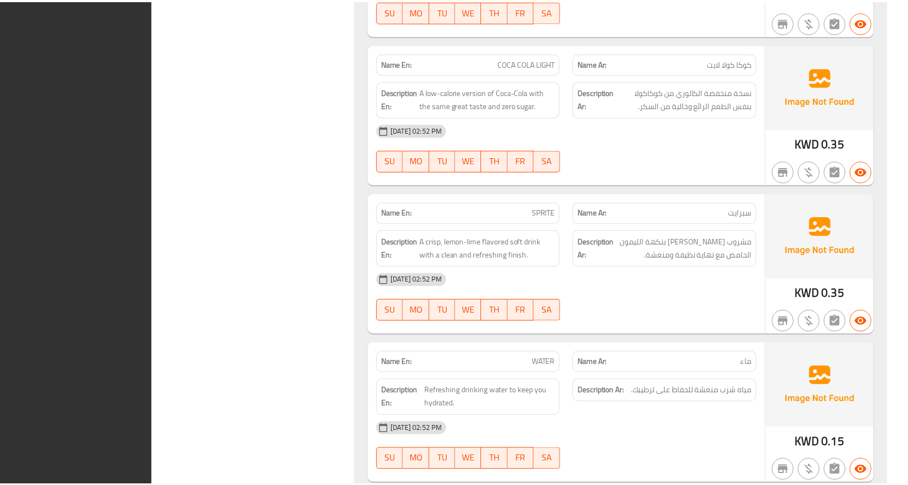
scroll to position [5670, 0]
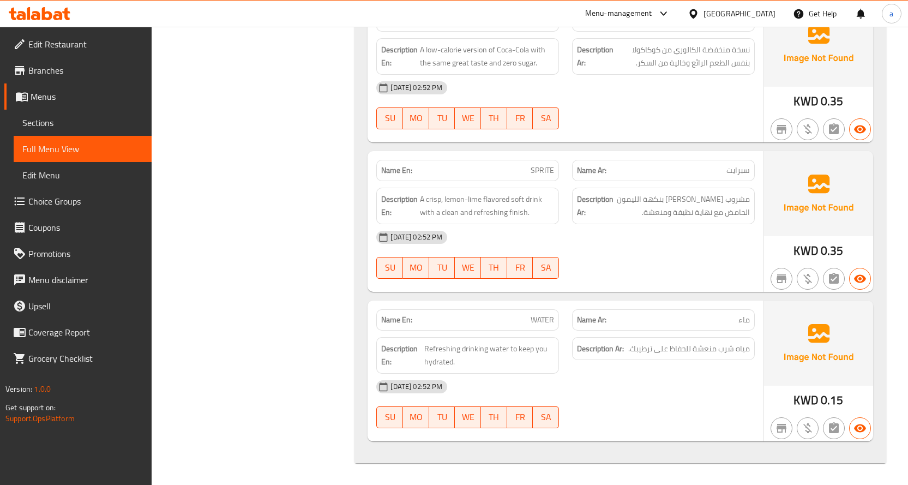
click at [754, 7] on div "[GEOGRAPHIC_DATA]" at bounding box center [731, 14] width 105 height 26
click at [751, 22] on div "[GEOGRAPHIC_DATA]" at bounding box center [731, 14] width 105 height 26
click at [753, 11] on div "[GEOGRAPHIC_DATA]" at bounding box center [739, 14] width 72 height 12
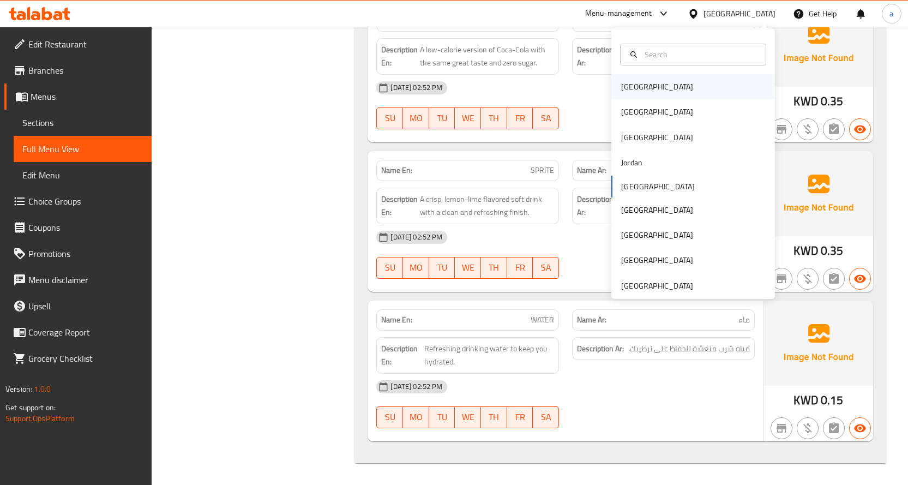
click at [663, 78] on div "[GEOGRAPHIC_DATA]" at bounding box center [693, 86] width 164 height 25
